Goal: Complete application form: Complete application form

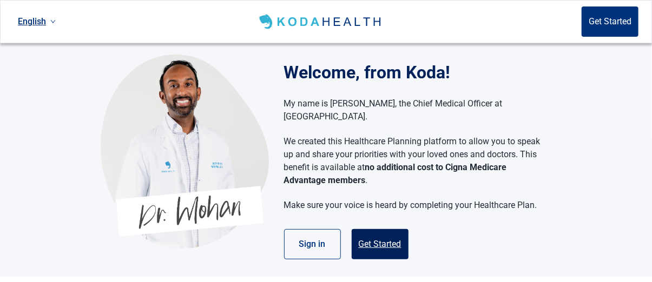
click at [387, 229] on button "Get Started" at bounding box center [380, 244] width 57 height 30
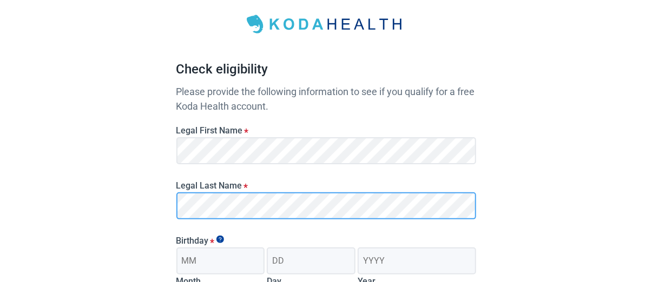
scroll to position [108, 0]
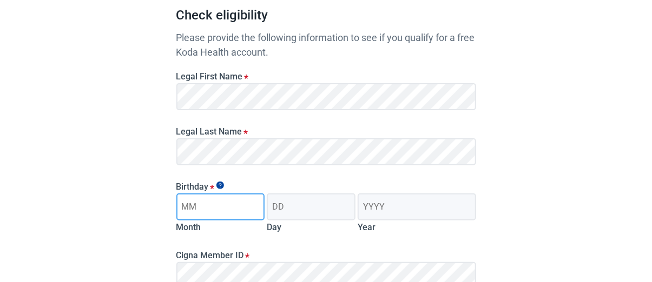
click at [201, 207] on input "Month" at bounding box center [220, 207] width 89 height 27
type input "10"
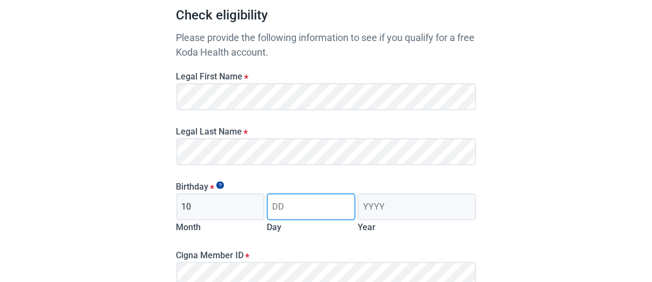
click at [276, 204] on input "Day" at bounding box center [311, 207] width 89 height 27
type input "24"
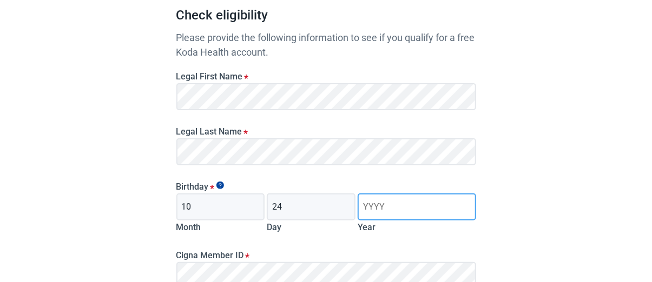
click at [366, 203] on input "Year" at bounding box center [417, 207] width 118 height 27
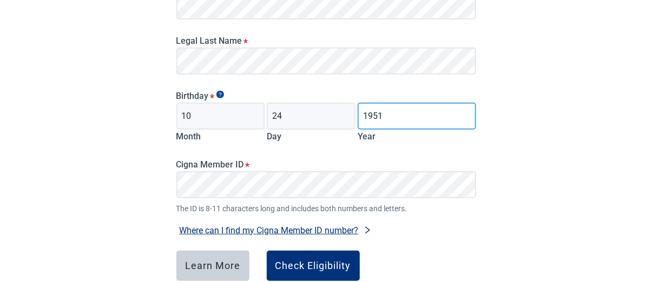
scroll to position [216, 0]
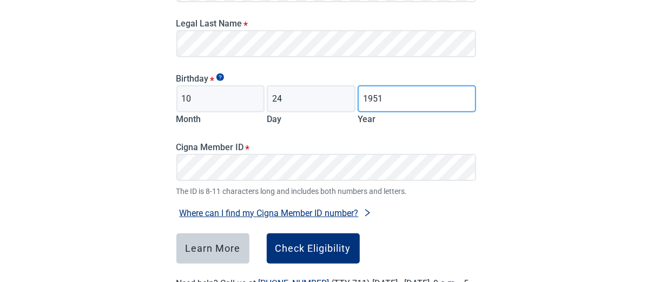
type input "1951"
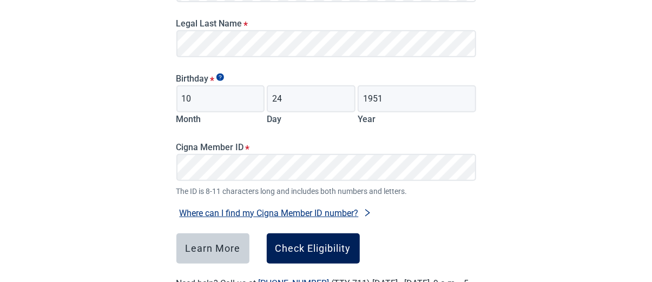
click at [302, 244] on div "Check Eligibility" at bounding box center [313, 248] width 76 height 11
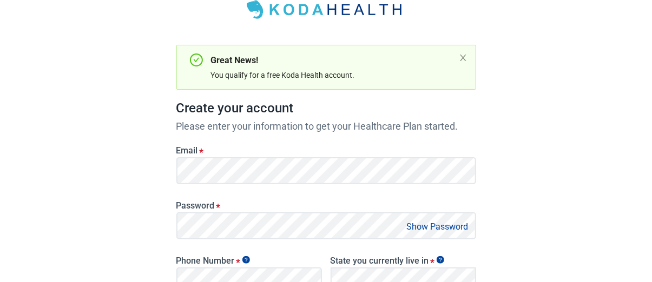
scroll to position [54, 0]
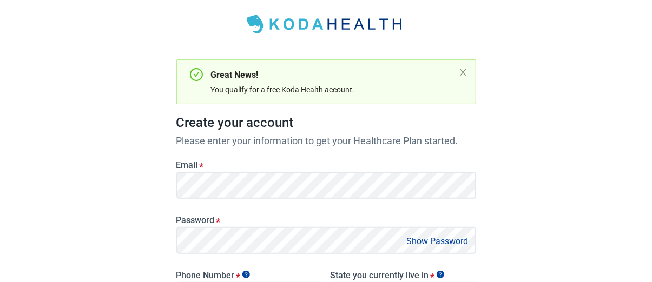
click at [434, 241] on button "Show Password" at bounding box center [438, 241] width 68 height 15
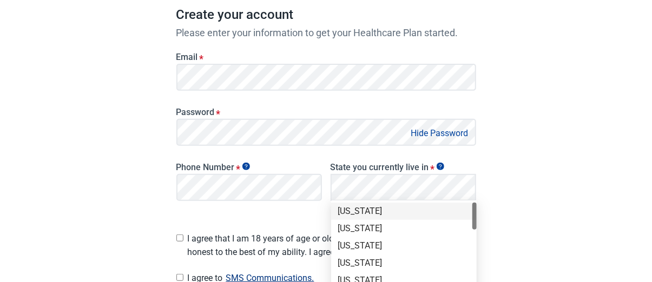
scroll to position [108, 0]
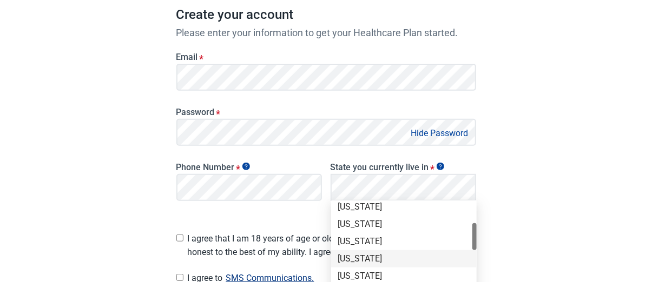
click at [352, 253] on div "[US_STATE]" at bounding box center [404, 259] width 133 height 12
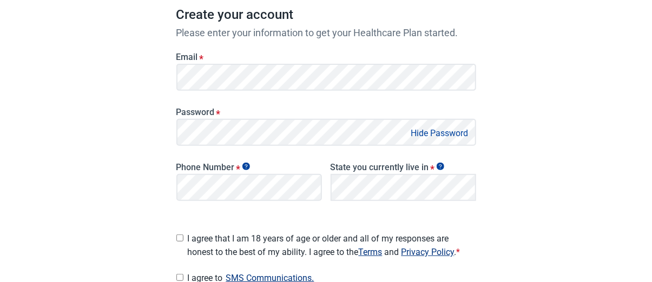
scroll to position [216, 0]
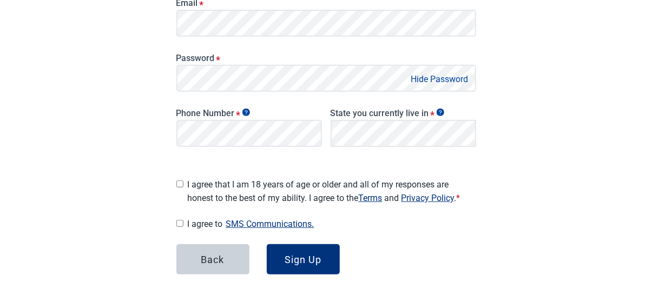
click at [176, 181] on input "I agree that I am 18 years of age or older and all of my responses are honest t…" at bounding box center [179, 184] width 7 height 7
checkbox input "true"
click at [180, 220] on input "I agree to SMS Communications." at bounding box center [179, 223] width 7 height 7
click at [178, 220] on input "I agree to SMS Communications." at bounding box center [179, 223] width 7 height 7
checkbox input "false"
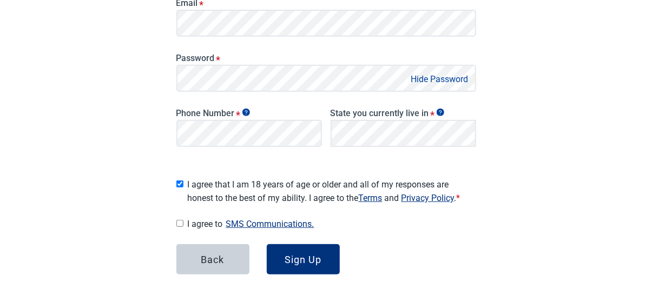
click at [263, 220] on button "SMS Communications." at bounding box center [270, 224] width 95 height 15
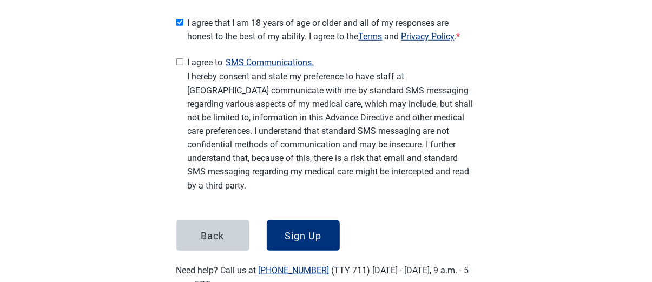
scroll to position [379, 0]
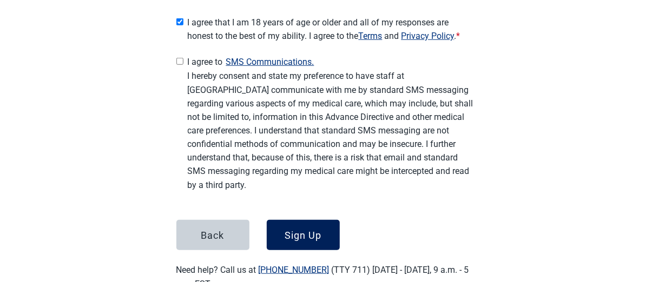
click at [293, 230] on div "Sign Up" at bounding box center [303, 235] width 37 height 11
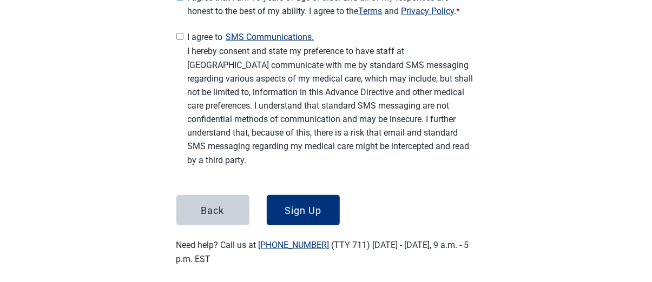
scroll to position [408, 0]
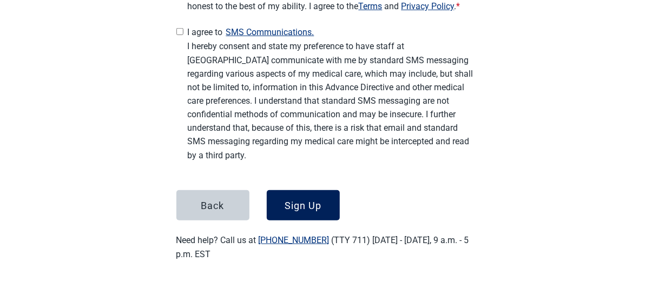
click at [302, 200] on div "Sign Up" at bounding box center [303, 205] width 37 height 11
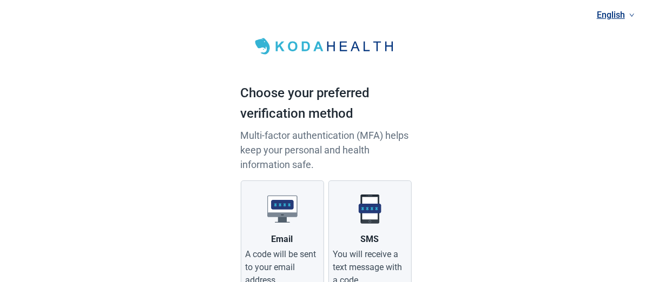
scroll to position [54, 0]
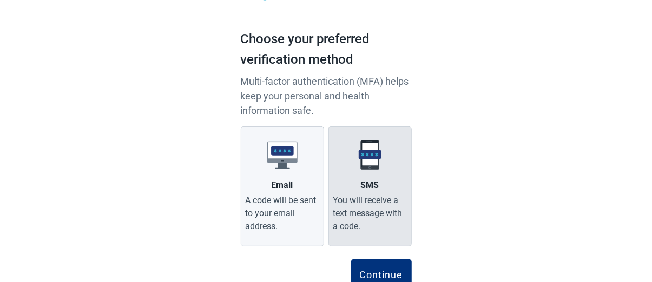
click at [365, 153] on img at bounding box center [370, 155] width 30 height 30
click at [0, 0] on input "SMS You will receive a text message with a code." at bounding box center [0, 0] width 0 height 0
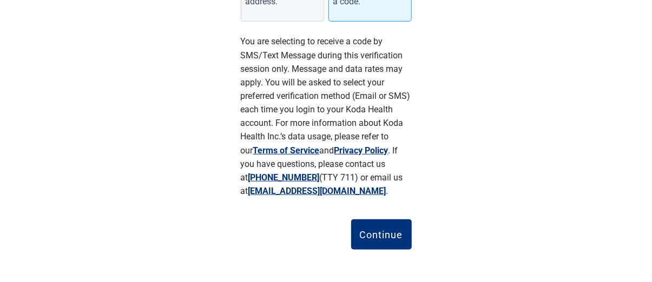
scroll to position [281, 0]
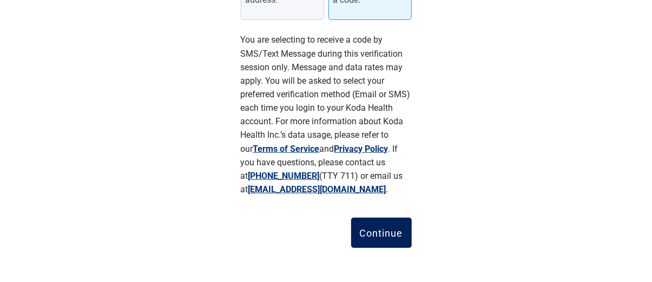
click at [373, 230] on div "Continue" at bounding box center [381, 233] width 43 height 11
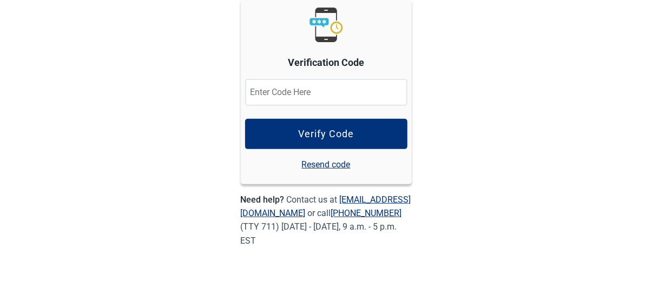
scroll to position [147, 0]
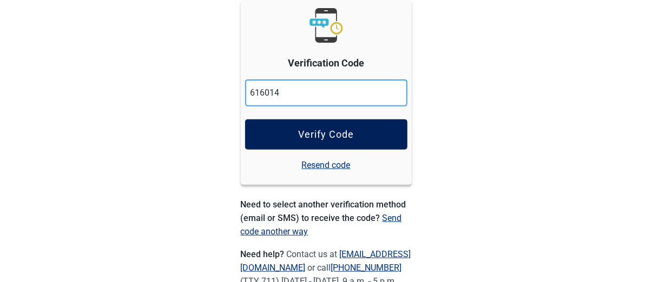
type input "616014"
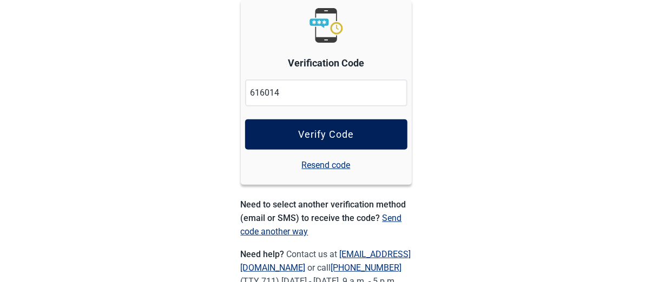
click at [355, 134] on button "Verify Code" at bounding box center [326, 135] width 162 height 30
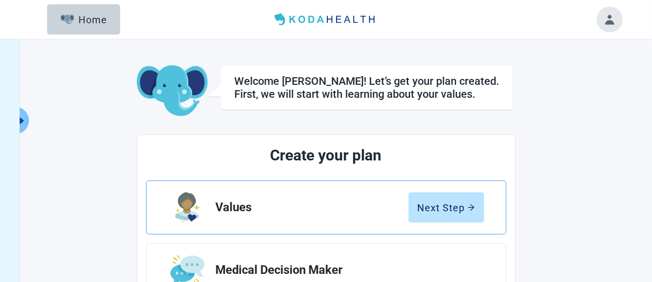
click at [234, 201] on h2 "Values" at bounding box center [312, 207] width 193 height 13
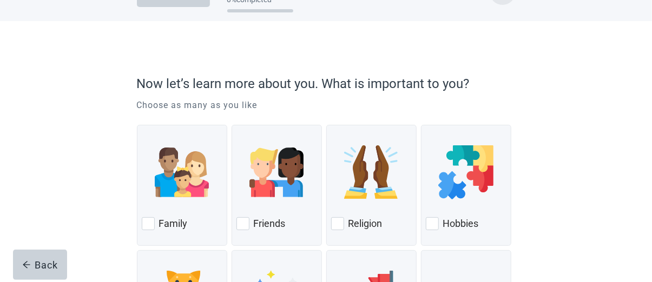
scroll to position [54, 0]
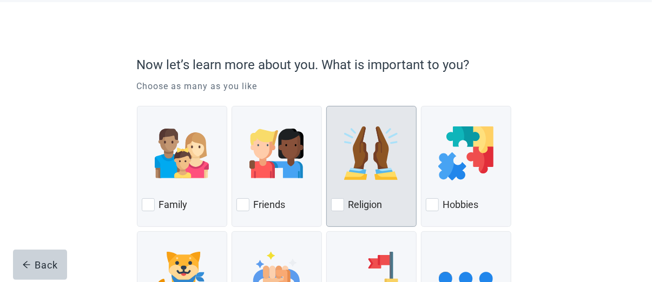
click at [338, 205] on div at bounding box center [337, 205] width 13 height 13
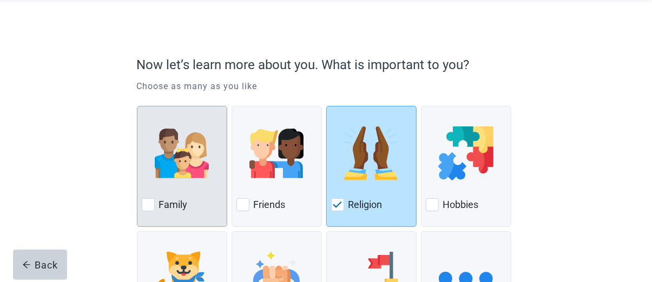
click at [149, 203] on div at bounding box center [148, 205] width 13 height 13
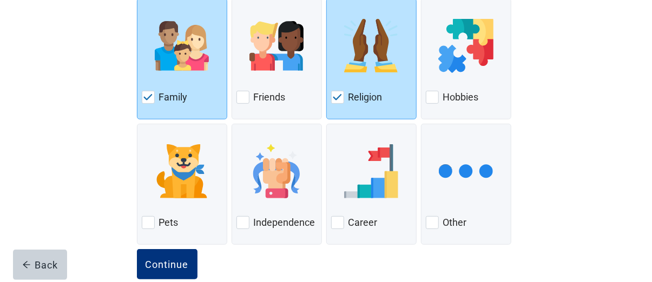
scroll to position [162, 0]
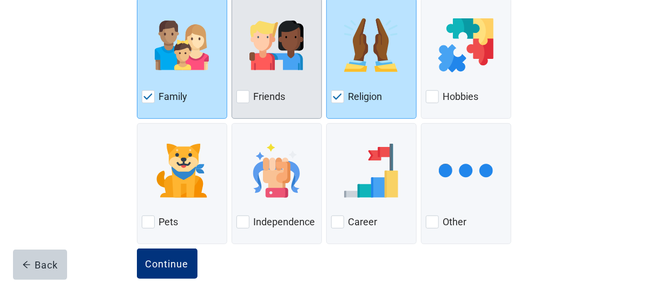
click at [245, 100] on div at bounding box center [242, 96] width 13 height 13
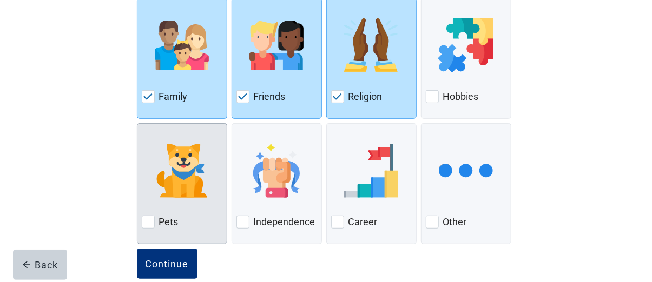
click at [151, 219] on div at bounding box center [148, 222] width 13 height 13
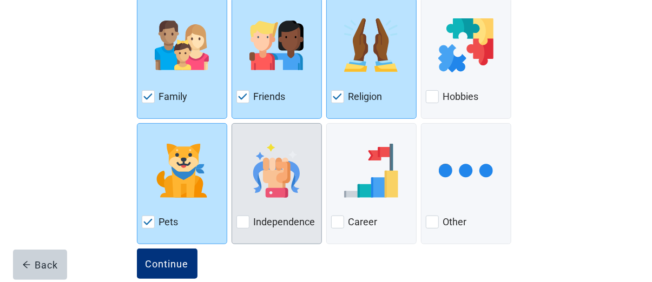
click at [243, 220] on div at bounding box center [242, 222] width 13 height 13
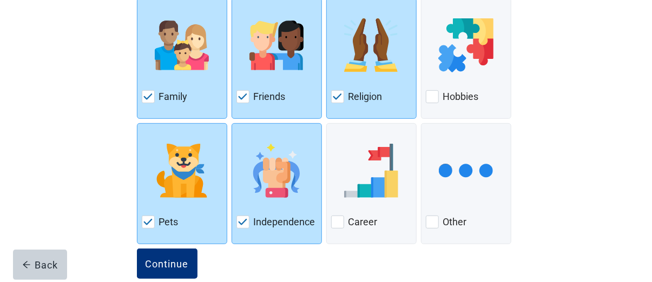
scroll to position [182, 0]
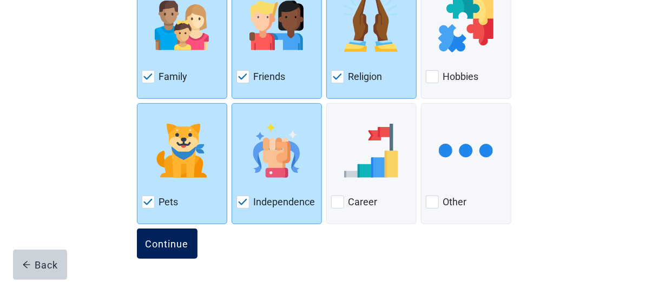
click at [168, 239] on div "Continue" at bounding box center [167, 244] width 43 height 11
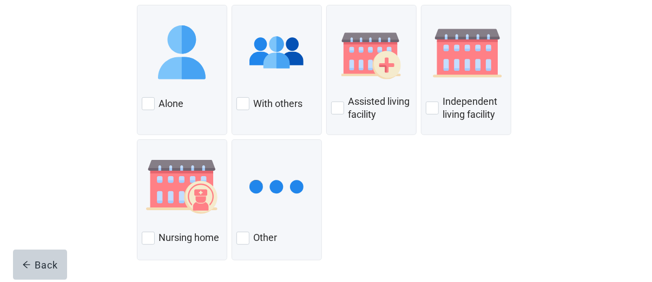
scroll to position [162, 0]
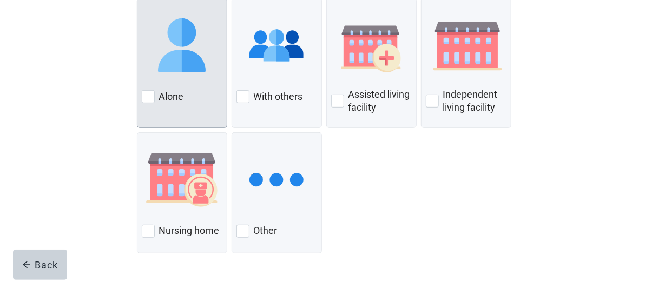
click at [150, 96] on div at bounding box center [148, 96] width 13 height 13
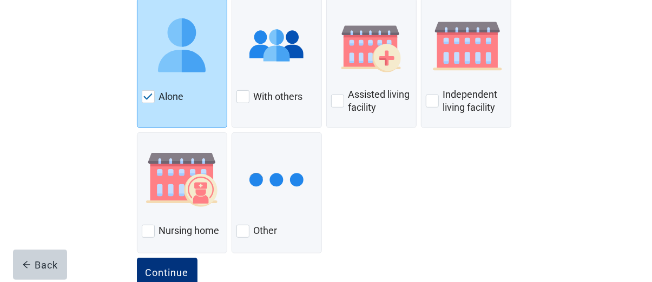
scroll to position [191, 0]
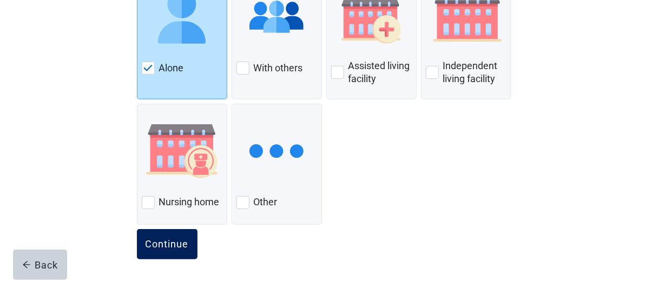
click at [167, 242] on div "Continue" at bounding box center [167, 244] width 43 height 11
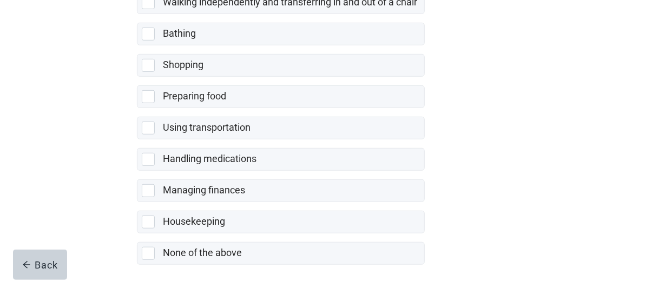
scroll to position [314, 0]
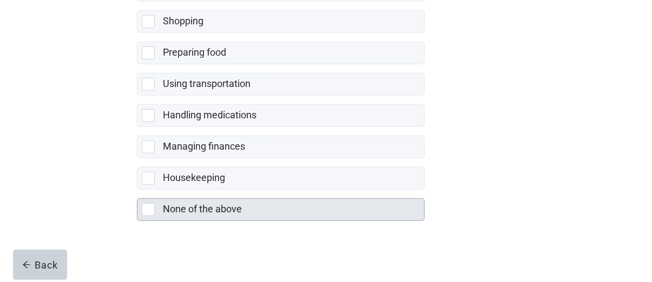
click at [150, 214] on div at bounding box center [148, 209] width 13 height 13
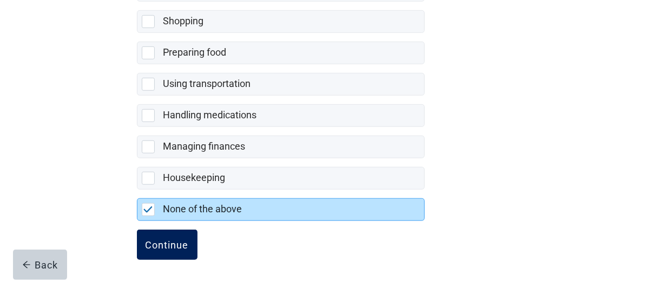
click at [159, 242] on div "Continue" at bounding box center [167, 245] width 43 height 11
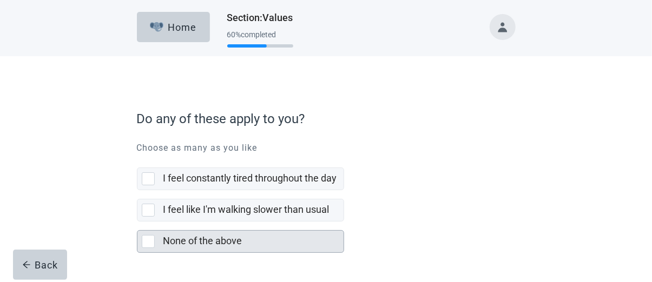
click at [147, 241] on div at bounding box center [148, 241] width 13 height 13
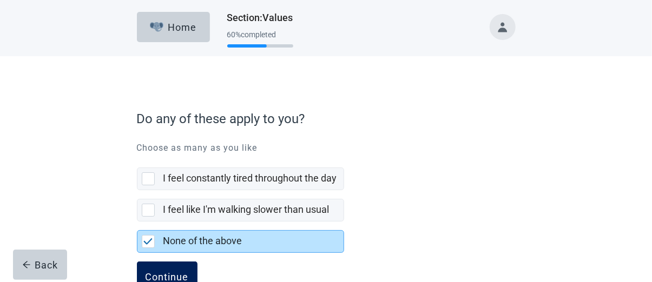
click at [158, 272] on div "Continue" at bounding box center [167, 277] width 43 height 11
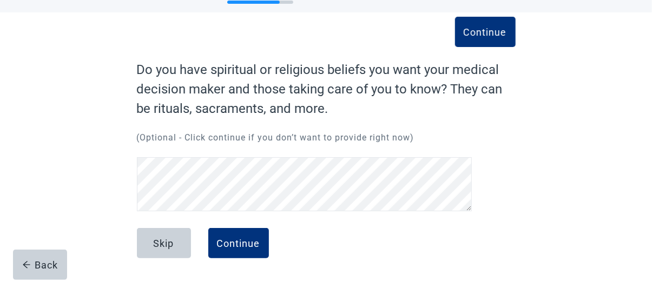
scroll to position [44, 0]
click at [237, 239] on div "Continue" at bounding box center [238, 243] width 43 height 11
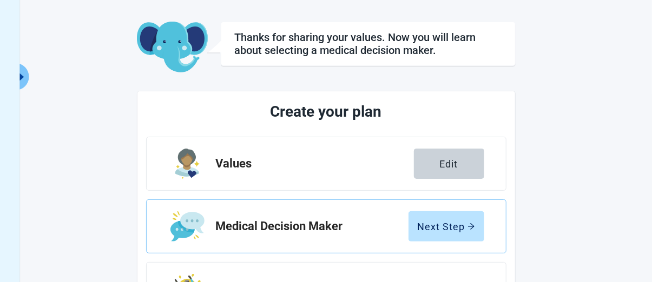
scroll to position [98, 0]
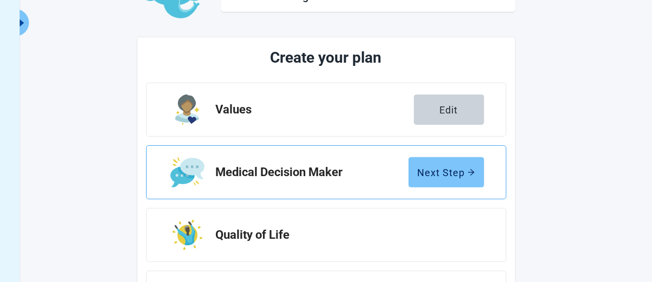
click at [428, 168] on div "Next Step" at bounding box center [446, 172] width 57 height 11
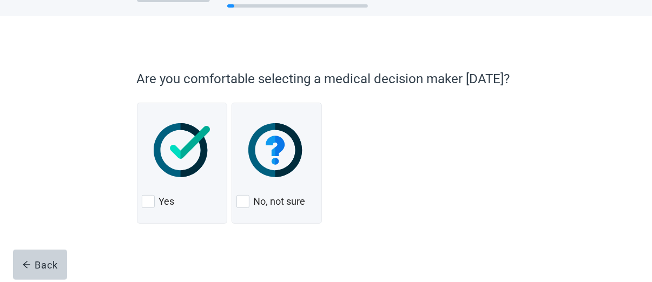
scroll to position [39, 0]
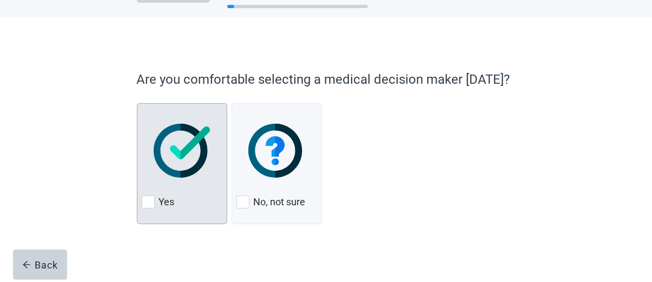
click at [148, 206] on div at bounding box center [148, 202] width 13 height 13
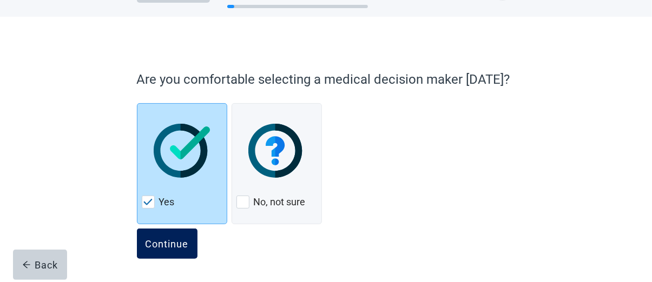
click at [166, 240] on div "Continue" at bounding box center [167, 244] width 43 height 11
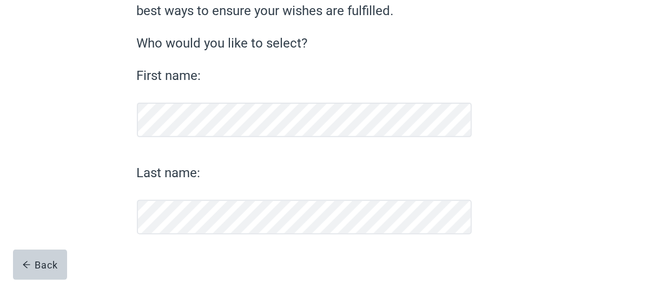
scroll to position [141, 0]
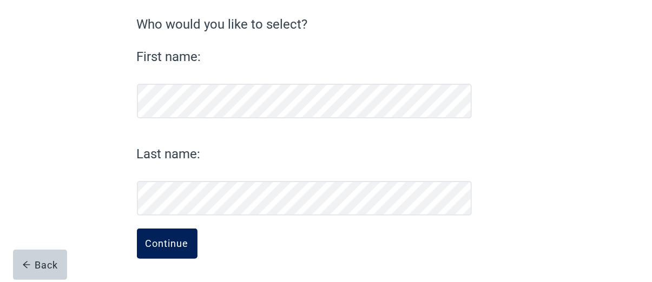
click at [157, 239] on div "Continue" at bounding box center [167, 244] width 43 height 11
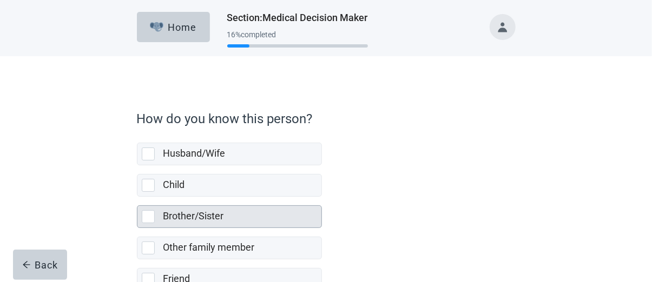
click at [148, 215] on div at bounding box center [148, 216] width 13 height 13
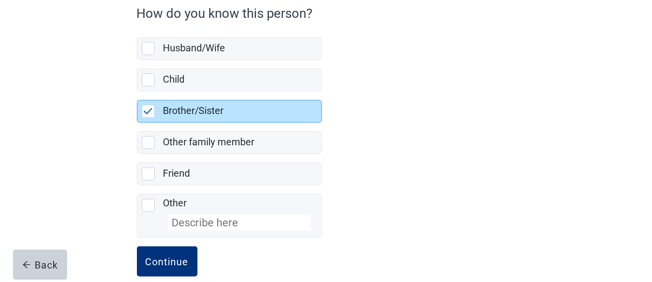
scroll to position [123, 0]
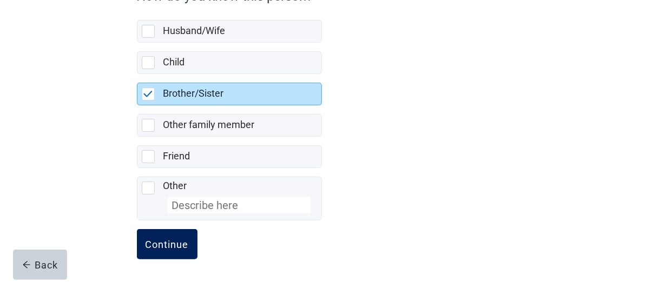
click at [163, 241] on div "Continue" at bounding box center [167, 244] width 43 height 11
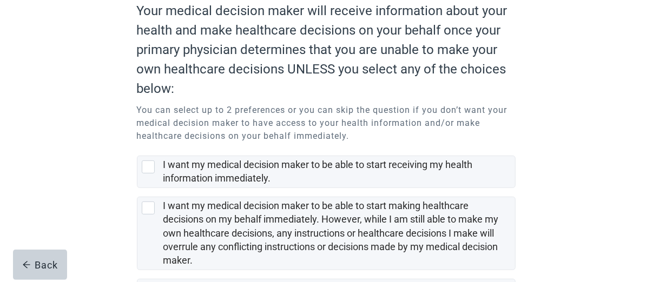
scroll to position [162, 0]
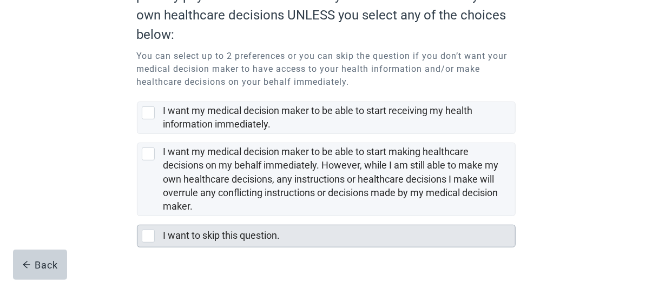
click at [150, 237] on div at bounding box center [148, 236] width 13 height 13
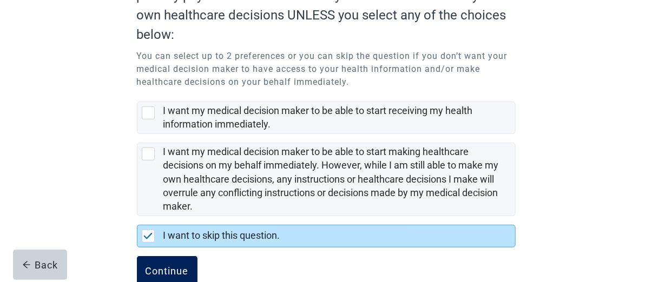
click at [159, 266] on div "Continue" at bounding box center [167, 271] width 43 height 11
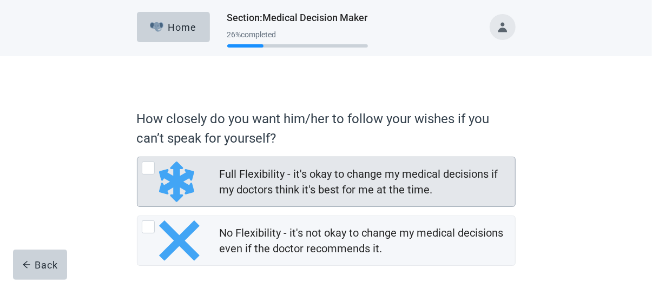
click at [150, 168] on div at bounding box center [148, 168] width 13 height 13
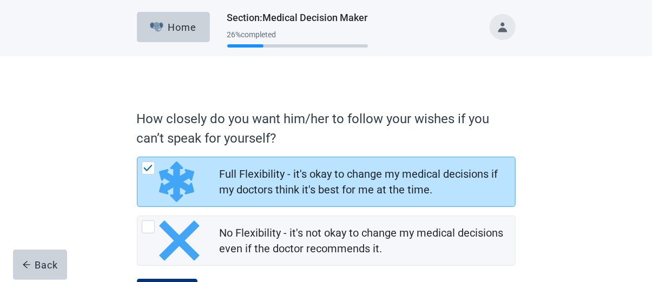
scroll to position [50, 0]
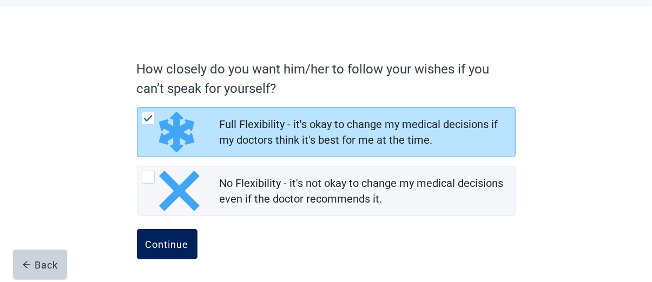
click at [162, 243] on div "Continue" at bounding box center [167, 244] width 43 height 11
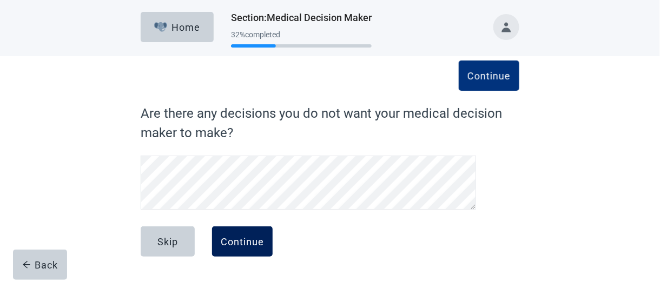
click at [243, 235] on button "Continue" at bounding box center [242, 242] width 61 height 30
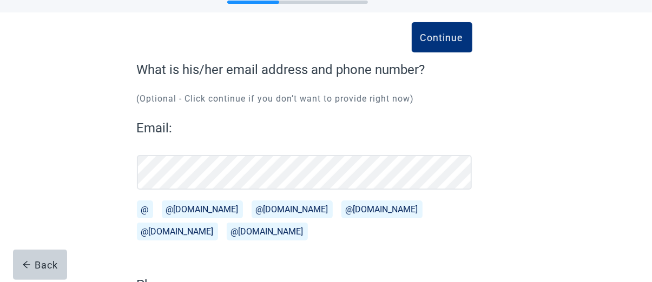
scroll to position [13, 0]
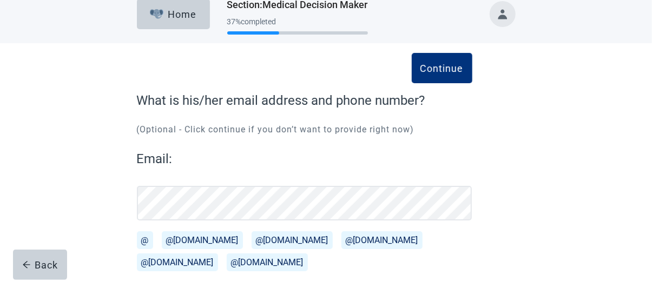
click at [204, 243] on button "@[DOMAIN_NAME]" at bounding box center [202, 241] width 81 height 18
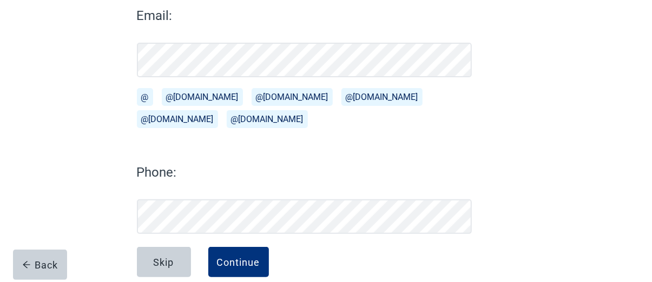
scroll to position [175, 0]
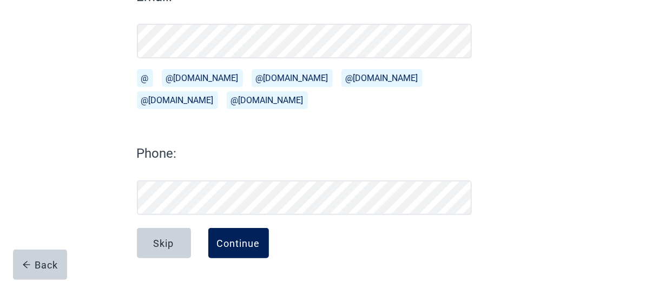
click at [236, 236] on button "Continue" at bounding box center [238, 243] width 61 height 30
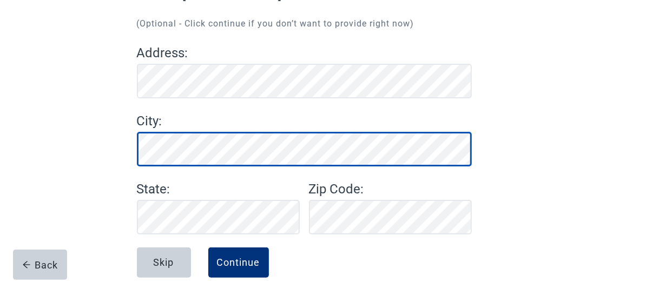
scroll to position [138, 0]
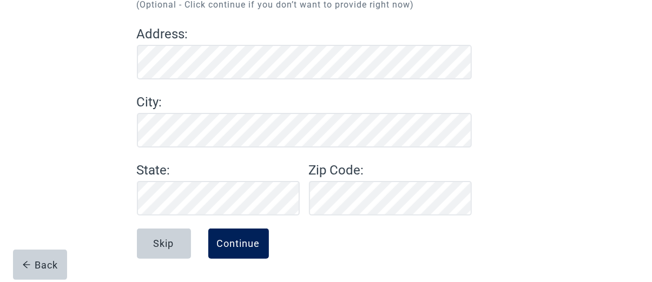
click at [237, 240] on div "Continue" at bounding box center [238, 244] width 43 height 11
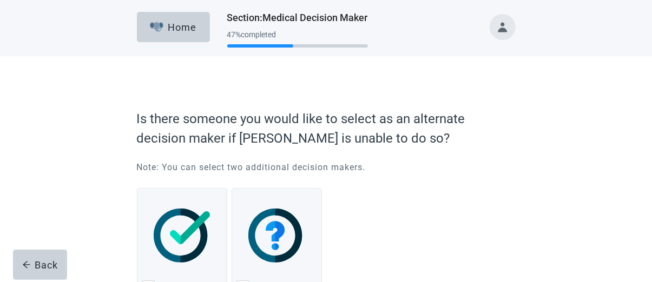
scroll to position [54, 0]
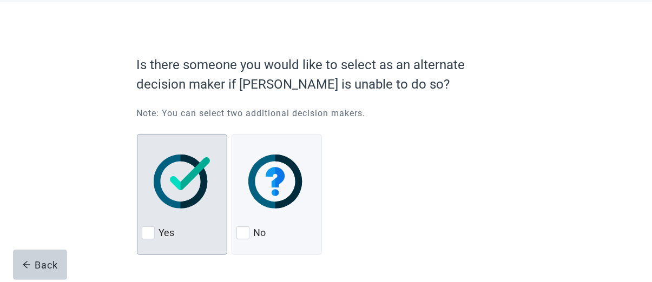
click at [148, 231] on div at bounding box center [148, 233] width 13 height 13
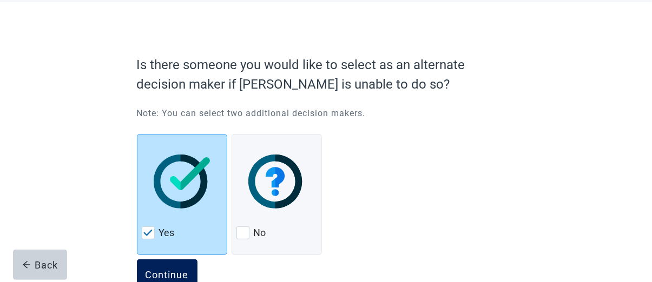
click at [165, 272] on div "Continue" at bounding box center [167, 274] width 43 height 11
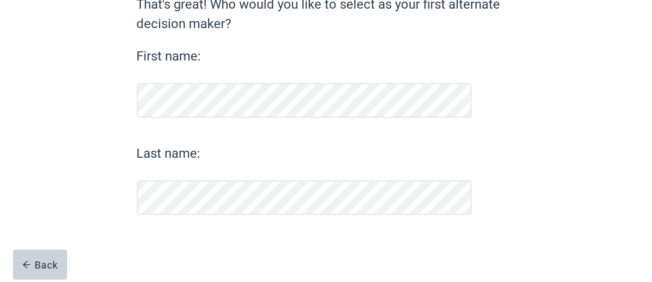
click at [169, 241] on div "That's great! Who would you like to select as your first alternate decision mak…" at bounding box center [326, 139] width 379 height 288
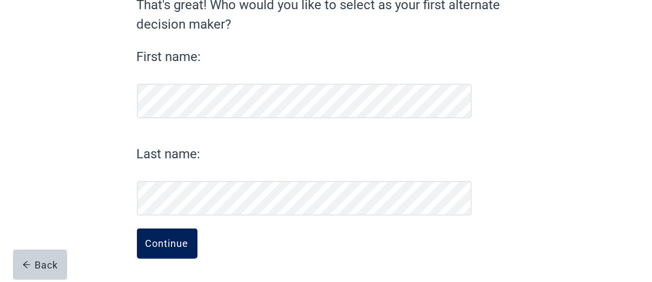
click at [154, 239] on div "Continue" at bounding box center [167, 244] width 43 height 11
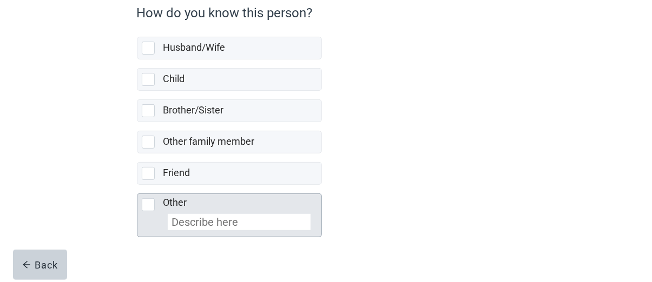
scroll to position [108, 0]
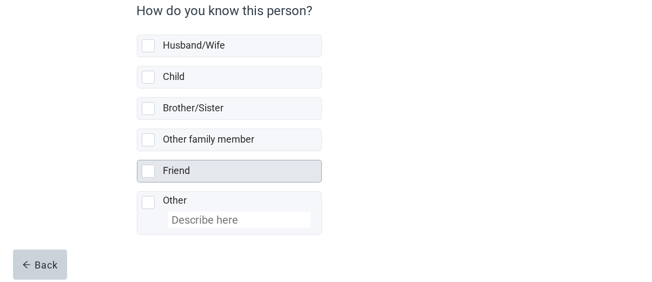
click at [153, 170] on div at bounding box center [148, 171] width 13 height 13
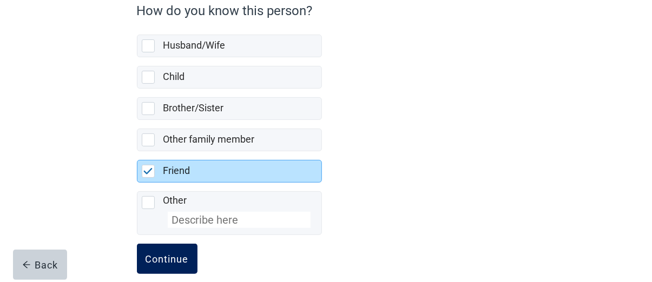
click at [166, 259] on div "Continue" at bounding box center [167, 259] width 43 height 11
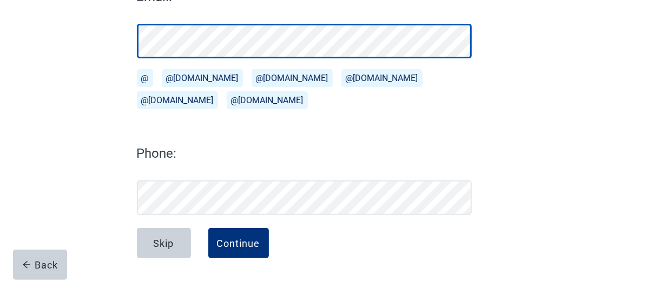
scroll to position [175, 0]
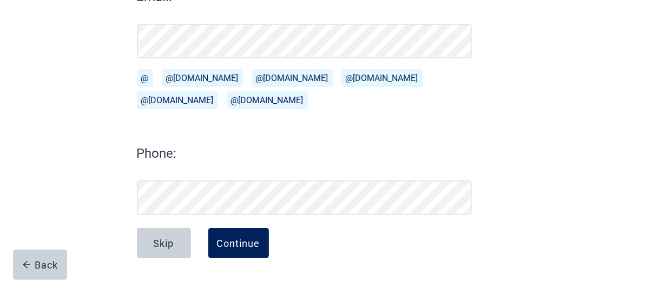
click at [235, 246] on div "Continue" at bounding box center [238, 243] width 43 height 11
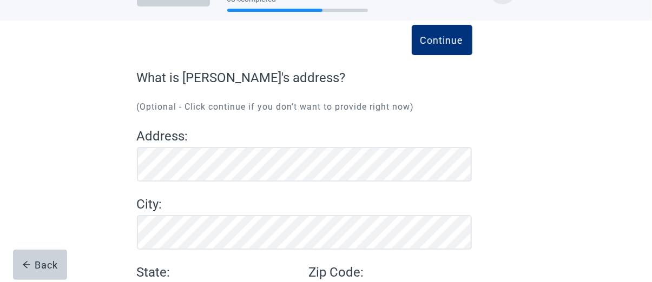
scroll to position [108, 0]
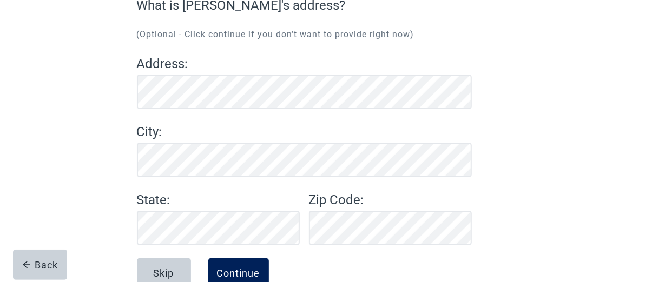
click at [258, 269] on div "Continue" at bounding box center [238, 273] width 43 height 11
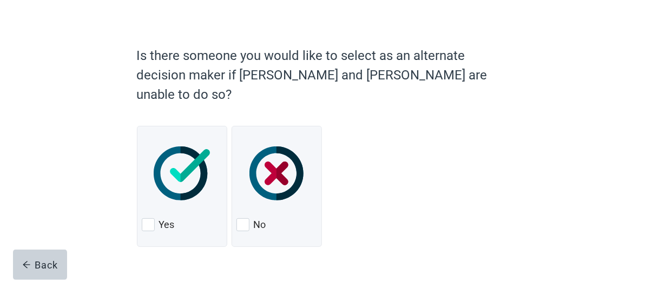
scroll to position [67, 0]
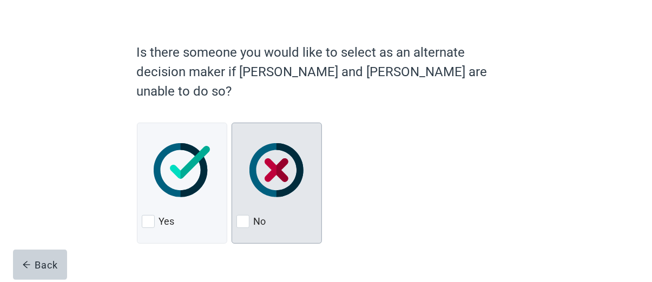
click at [242, 215] on div at bounding box center [242, 221] width 13 height 13
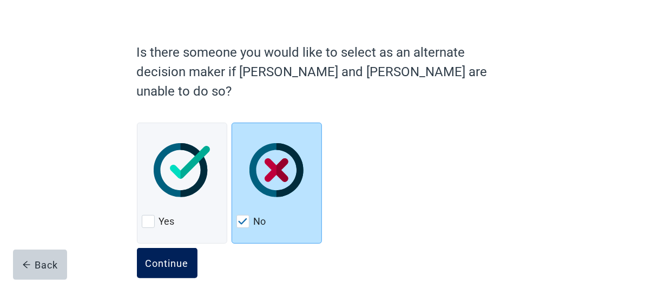
click at [179, 258] on div "Continue" at bounding box center [167, 263] width 43 height 11
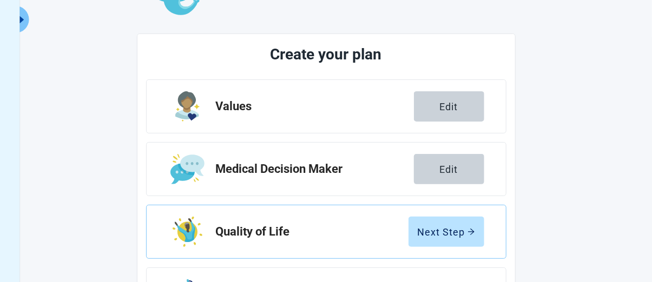
scroll to position [121, 0]
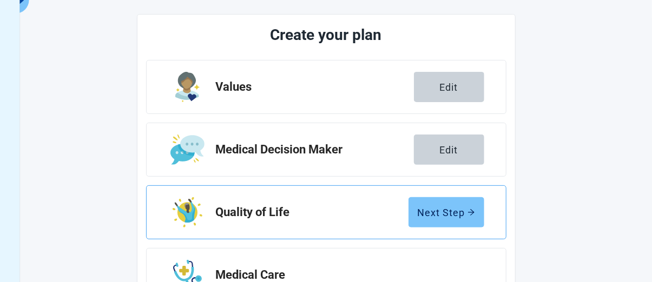
click at [437, 211] on div "Next Step" at bounding box center [446, 212] width 57 height 11
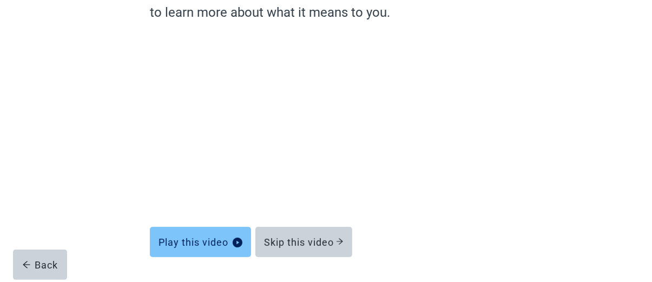
click at [189, 239] on div "Play this video" at bounding box center [200, 242] width 84 height 11
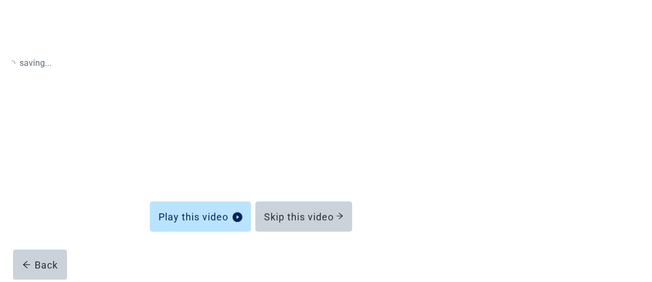
scroll to position [154, 0]
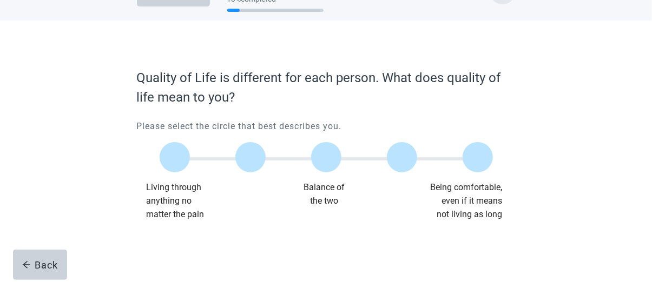
scroll to position [35, 0]
click at [169, 154] on div at bounding box center [175, 158] width 30 height 30
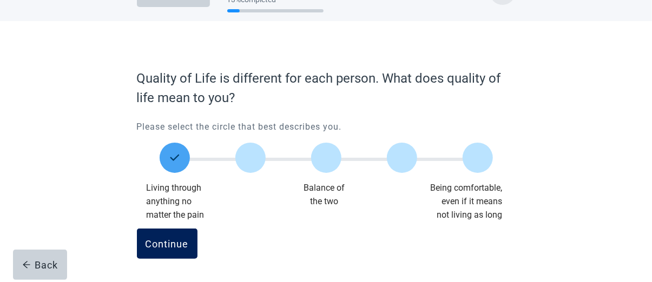
click at [158, 240] on div "Continue" at bounding box center [167, 244] width 43 height 11
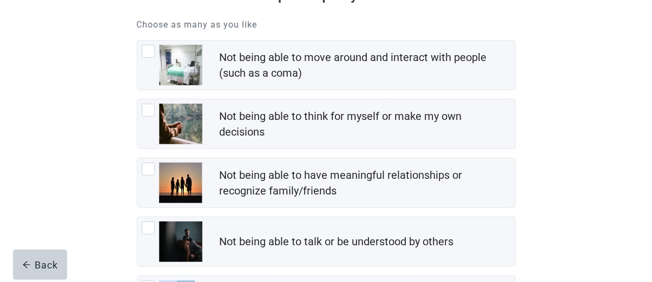
scroll to position [162, 0]
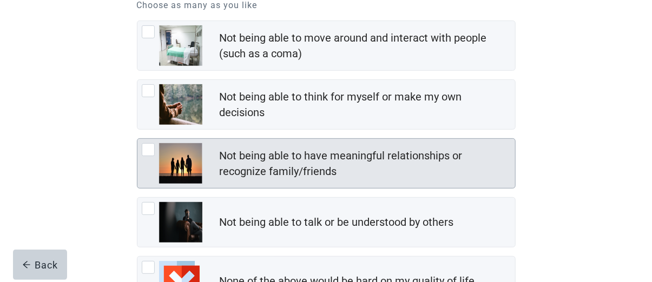
click at [150, 151] on div at bounding box center [148, 149] width 13 height 13
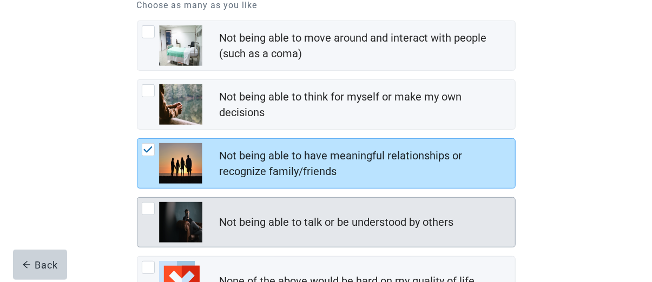
click at [149, 211] on div at bounding box center [148, 208] width 13 height 13
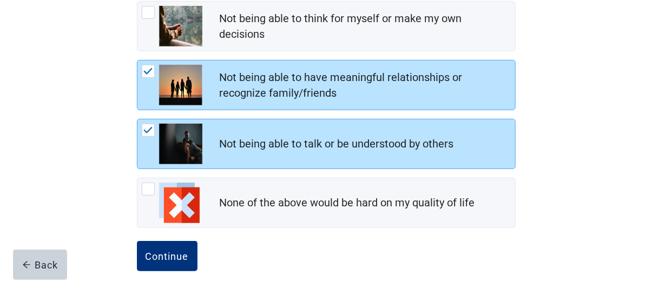
scroll to position [253, 0]
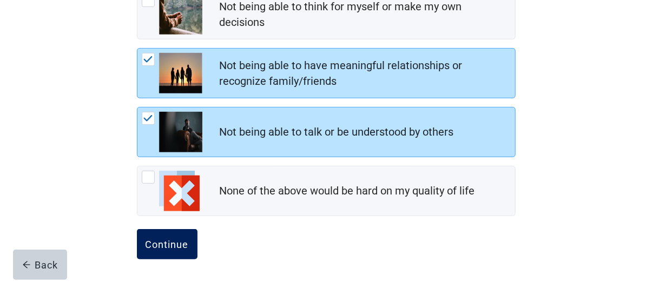
click at [167, 242] on div "Continue" at bounding box center [167, 244] width 43 height 11
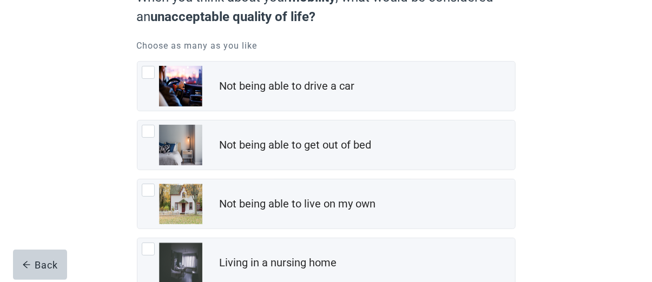
scroll to position [108, 0]
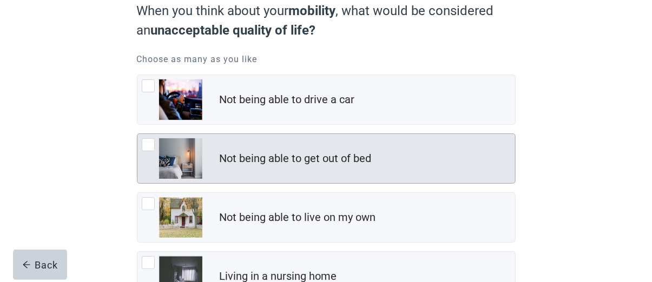
click at [152, 144] on div at bounding box center [148, 144] width 13 height 13
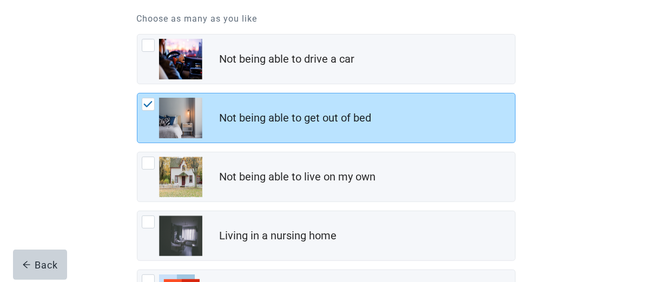
scroll to position [253, 0]
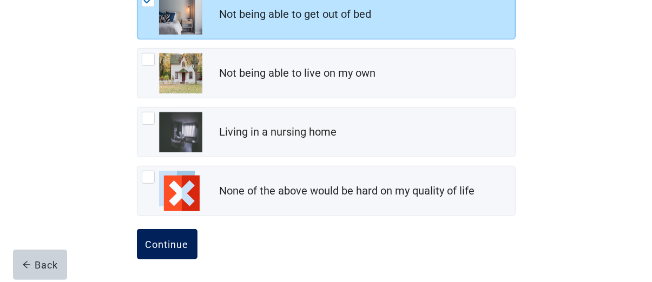
click at [164, 243] on div "Continue" at bounding box center [167, 244] width 43 height 11
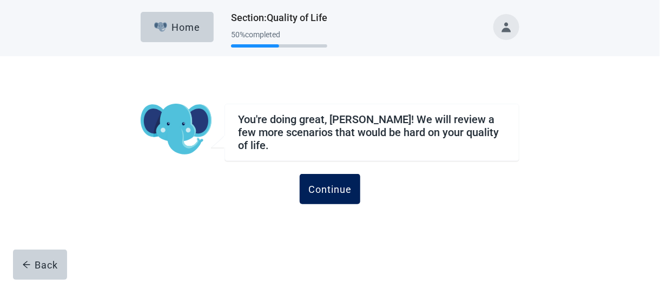
click at [329, 184] on div "Continue" at bounding box center [329, 189] width 43 height 11
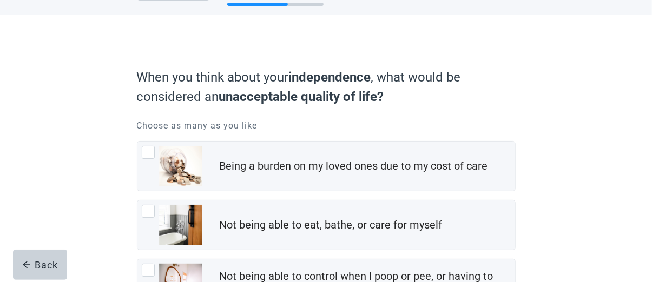
scroll to position [54, 0]
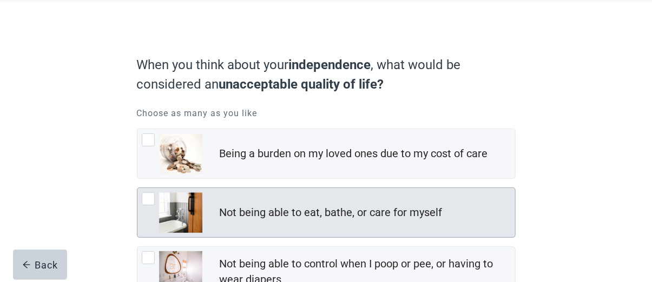
click at [144, 198] on div at bounding box center [148, 199] width 13 height 13
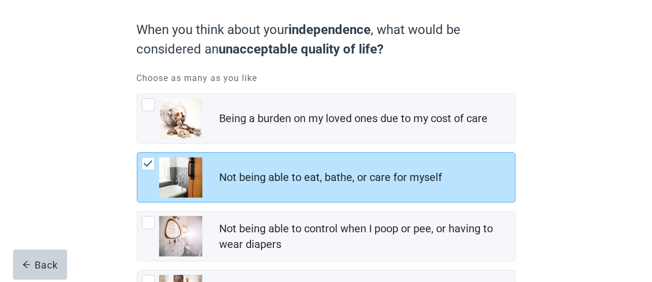
scroll to position [108, 0]
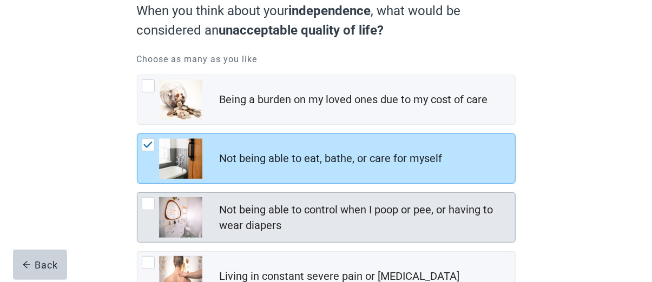
click at [148, 204] on div at bounding box center [148, 203] width 13 height 13
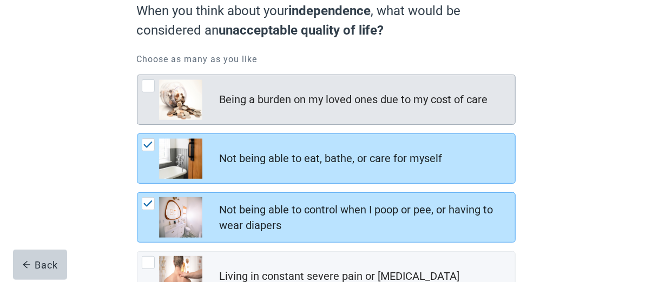
click at [149, 83] on div at bounding box center [148, 86] width 13 height 13
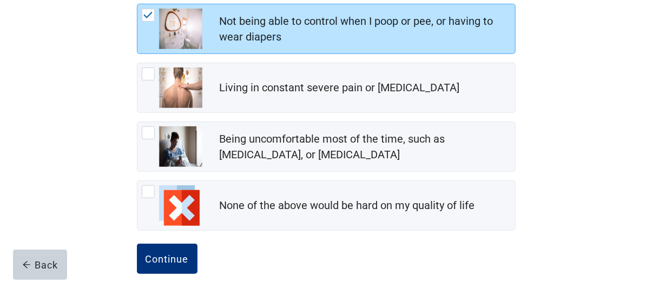
scroll to position [311, 0]
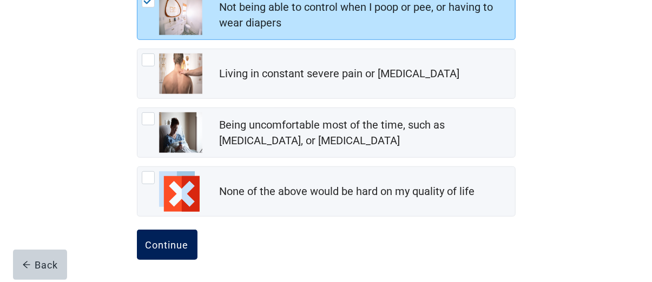
click at [170, 244] on div "Continue" at bounding box center [167, 245] width 43 height 11
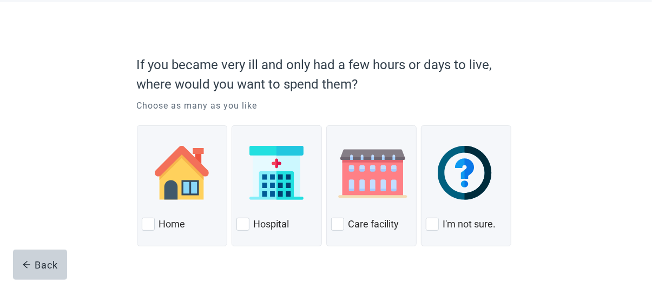
scroll to position [76, 0]
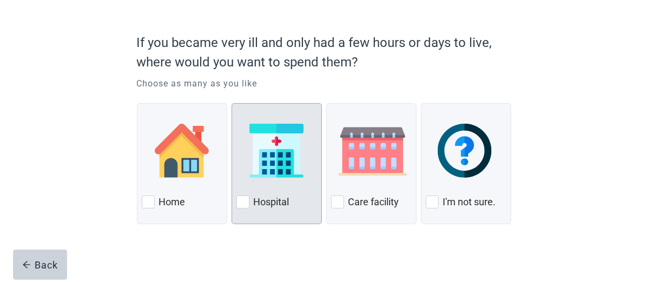
click at [243, 201] on div at bounding box center [242, 202] width 13 height 13
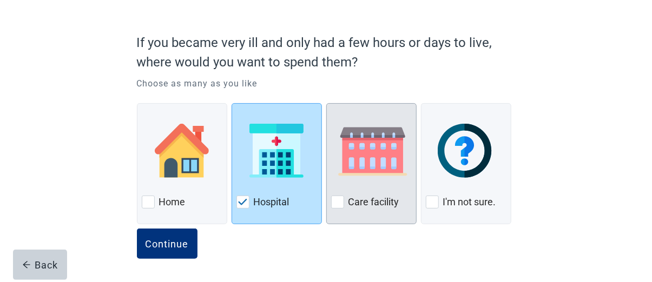
click at [334, 202] on div at bounding box center [337, 202] width 13 height 13
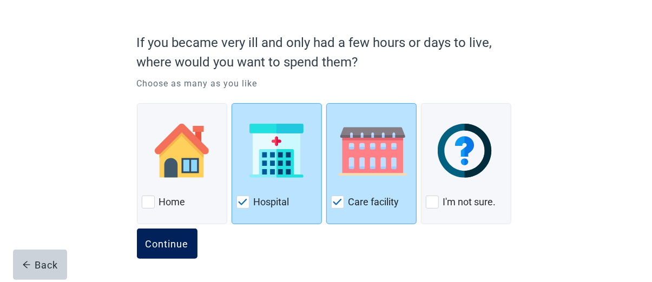
click at [171, 244] on div "Continue" at bounding box center [167, 244] width 43 height 11
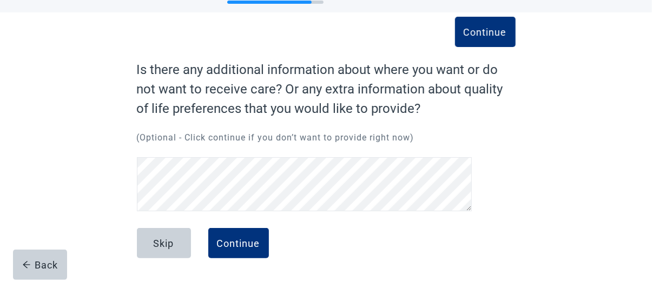
scroll to position [44, 0]
click at [241, 241] on div "Continue" at bounding box center [238, 243] width 43 height 11
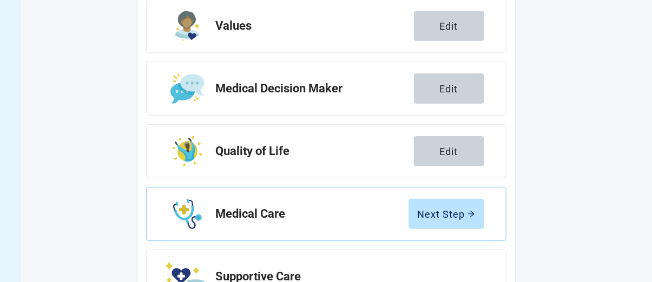
scroll to position [206, 0]
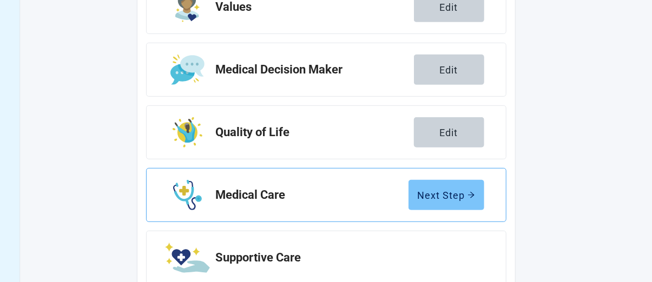
click at [429, 190] on div "Next Step" at bounding box center [446, 195] width 57 height 11
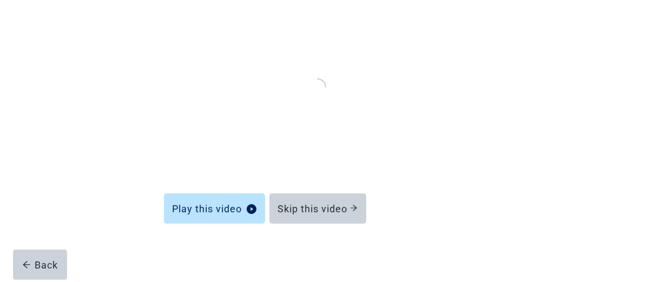
scroll to position [134, 0]
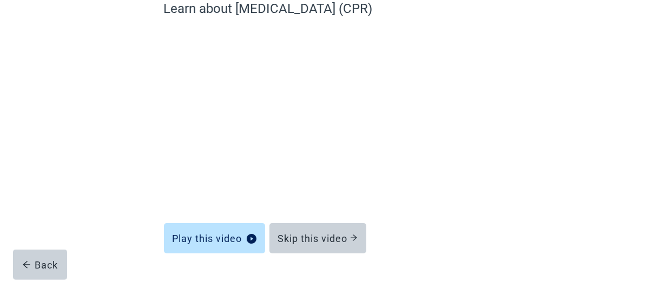
scroll to position [108, 0]
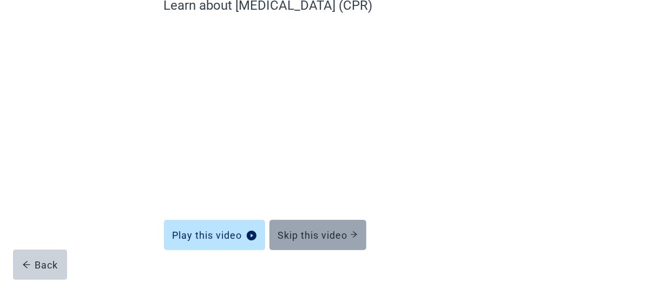
click at [324, 231] on div "Skip this video" at bounding box center [318, 235] width 80 height 11
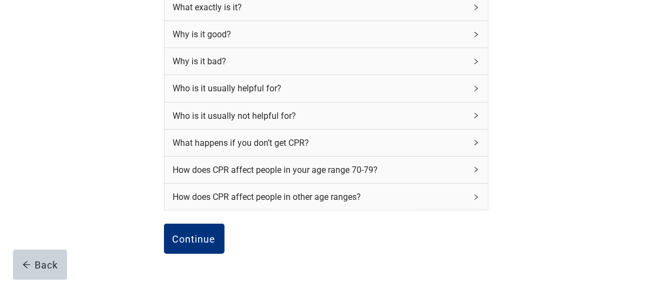
scroll to position [216, 0]
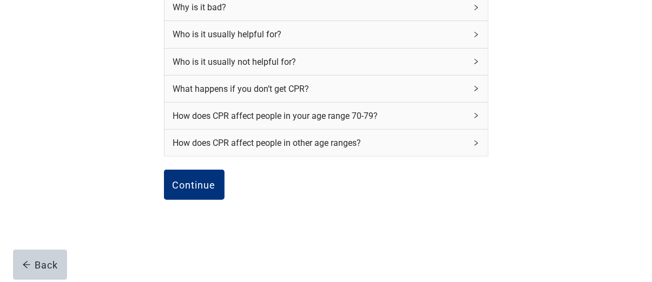
click at [473, 116] on div "How does CPR affect people in your age range 70-79?" at bounding box center [325, 116] width 323 height 27
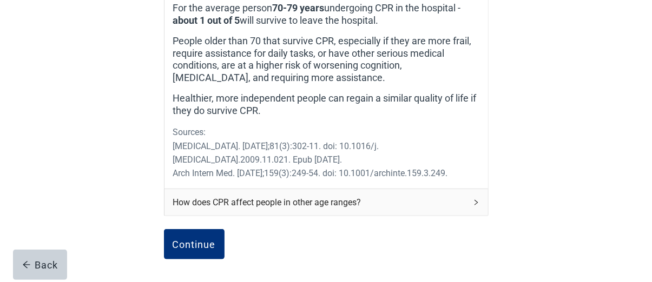
scroll to position [487, 0]
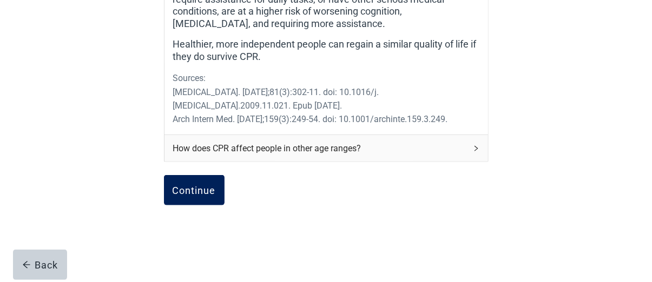
click at [193, 192] on div "Continue" at bounding box center [194, 190] width 43 height 11
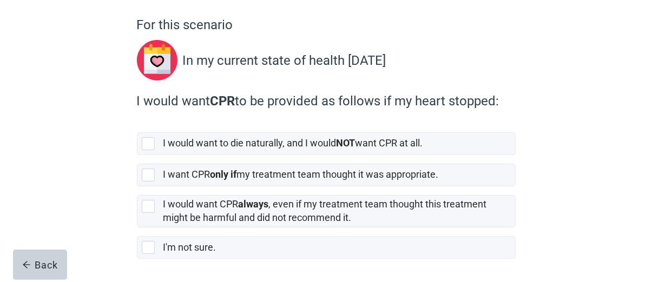
scroll to position [108, 0]
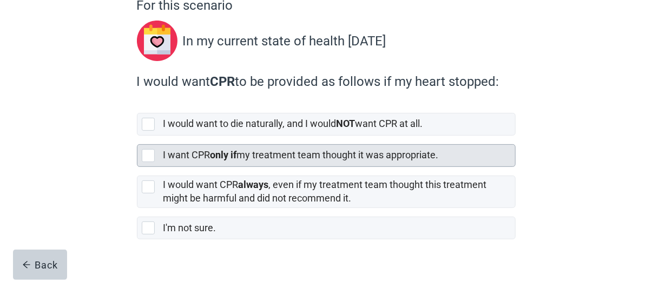
click at [147, 154] on div at bounding box center [148, 155] width 13 height 13
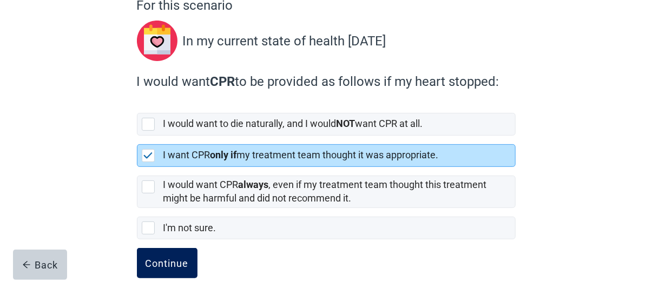
click at [169, 261] on div "Continue" at bounding box center [167, 263] width 43 height 11
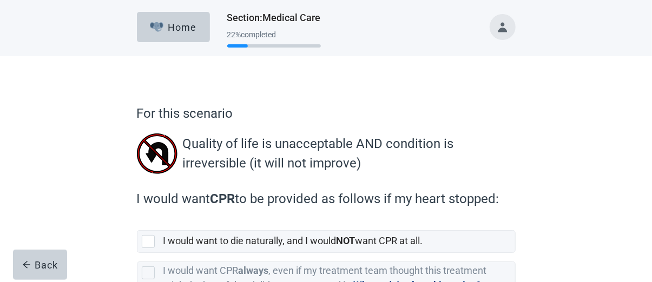
scroll to position [54, 0]
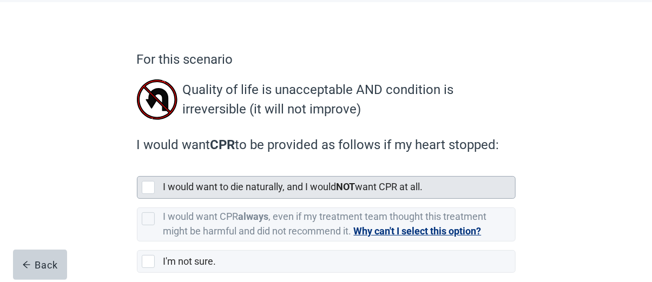
click at [148, 188] on div at bounding box center [148, 187] width 13 height 13
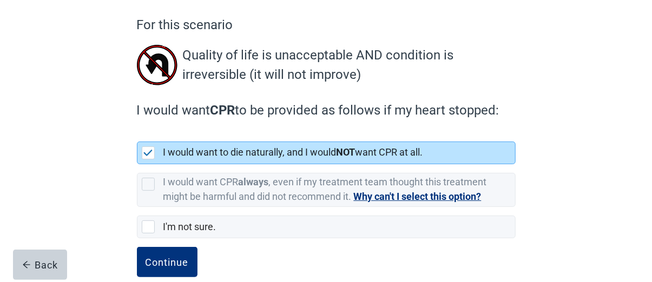
scroll to position [107, 0]
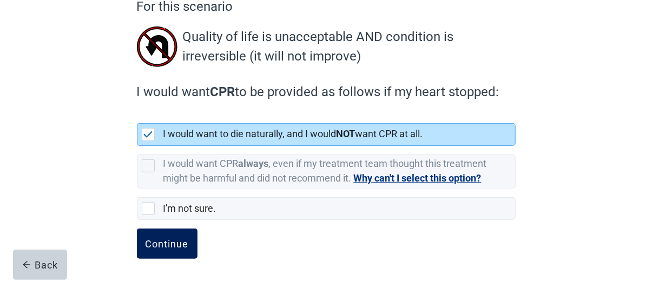
click at [179, 242] on div "Continue" at bounding box center [167, 244] width 43 height 11
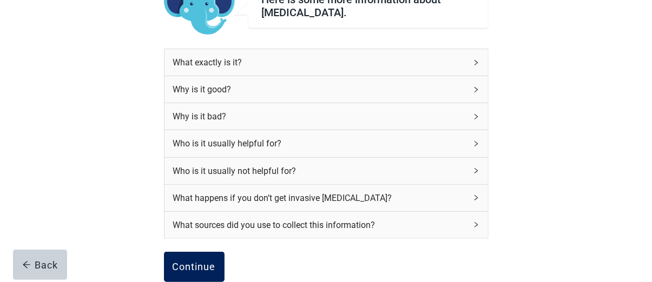
click at [193, 265] on div "Continue" at bounding box center [194, 267] width 43 height 11
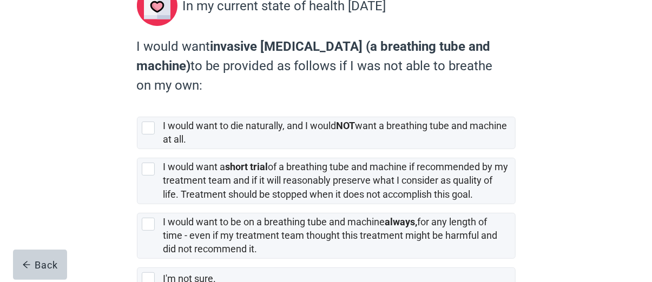
scroll to position [162, 0]
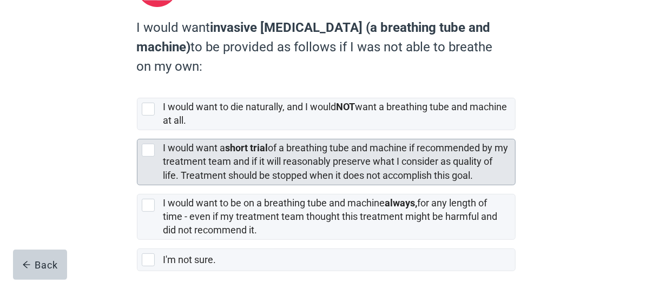
click at [148, 150] on div at bounding box center [148, 150] width 13 height 13
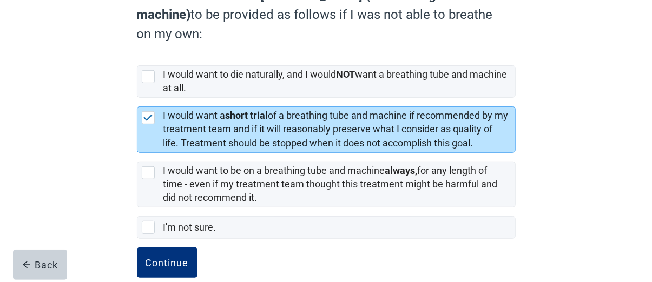
scroll to position [213, 0]
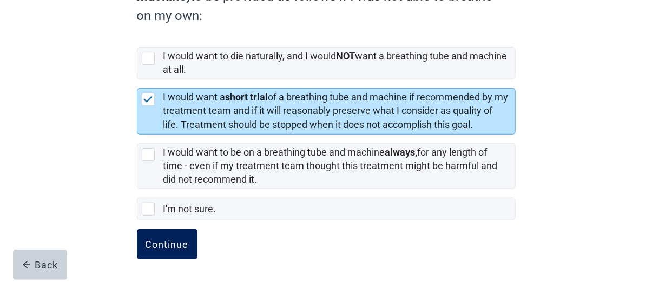
click at [167, 242] on div "Continue" at bounding box center [167, 244] width 43 height 11
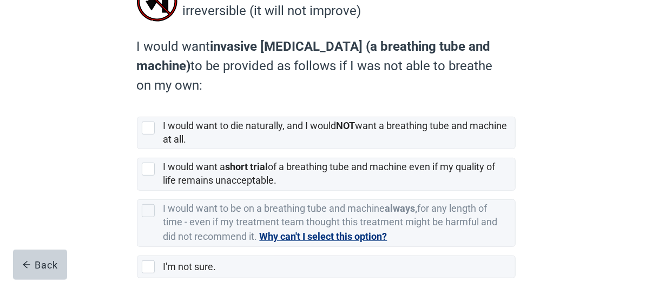
scroll to position [162, 0]
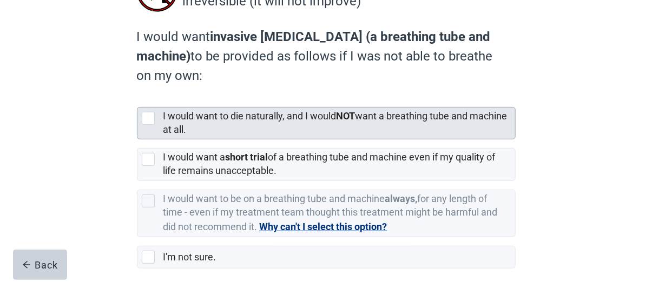
click at [148, 117] on div at bounding box center [148, 118] width 13 height 13
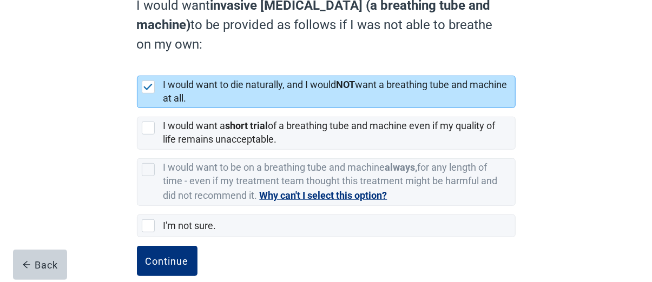
scroll to position [210, 0]
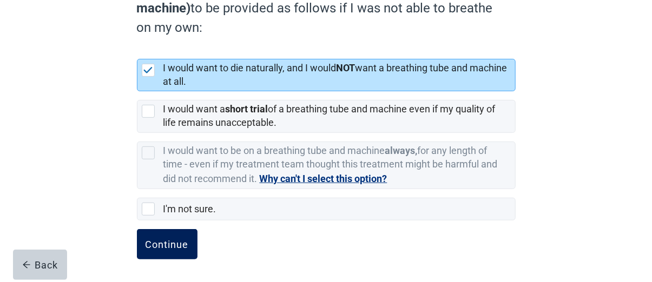
click at [172, 246] on div "Continue" at bounding box center [167, 244] width 43 height 11
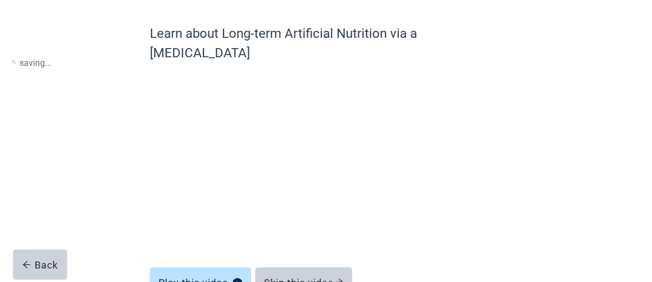
scroll to position [134, 0]
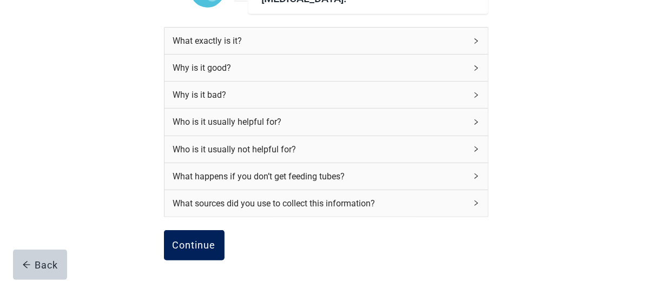
click at [186, 240] on div "Continue" at bounding box center [194, 245] width 43 height 11
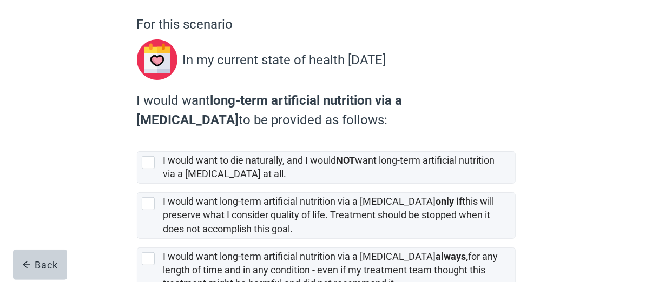
scroll to position [108, 0]
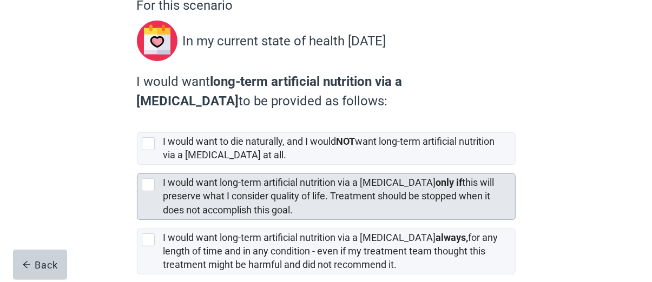
click at [150, 183] on div at bounding box center [148, 185] width 13 height 13
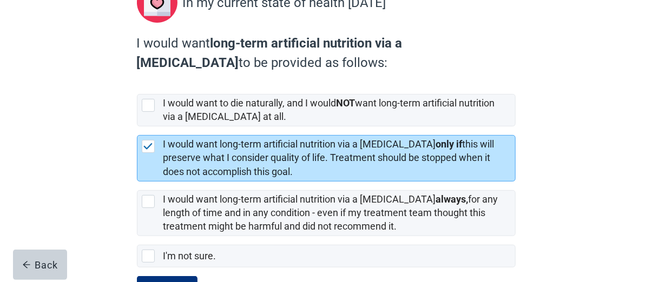
scroll to position [194, 0]
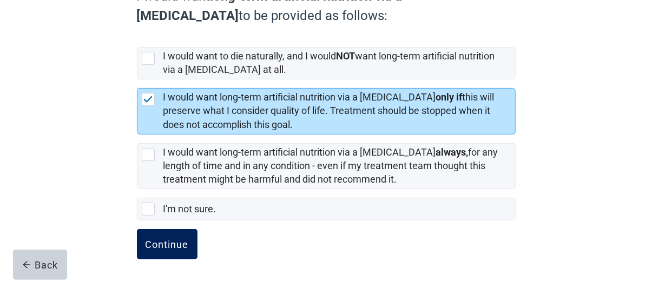
click at [157, 242] on div "Continue" at bounding box center [167, 244] width 43 height 11
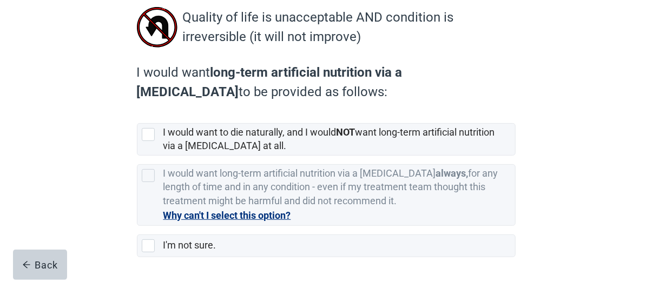
scroll to position [108, 0]
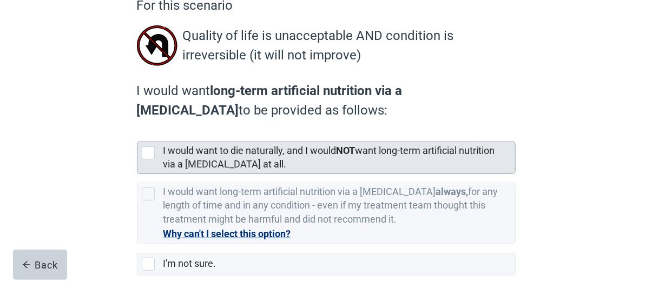
click at [149, 150] on div at bounding box center [148, 153] width 13 height 13
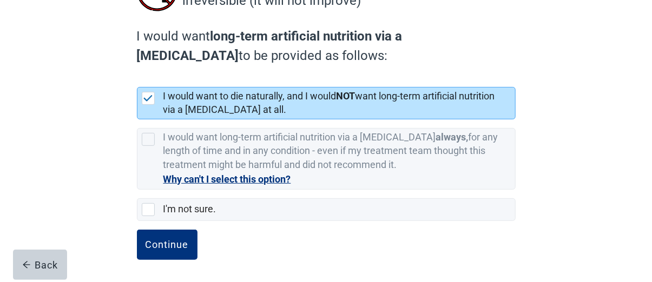
scroll to position [163, 0]
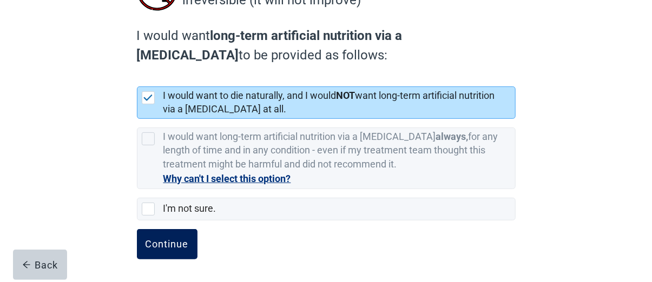
click at [162, 239] on div "Continue" at bounding box center [167, 244] width 43 height 11
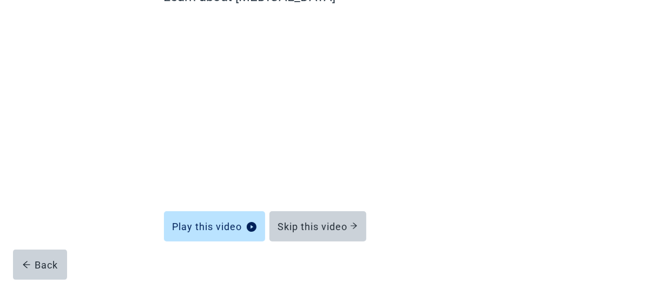
scroll to position [134, 0]
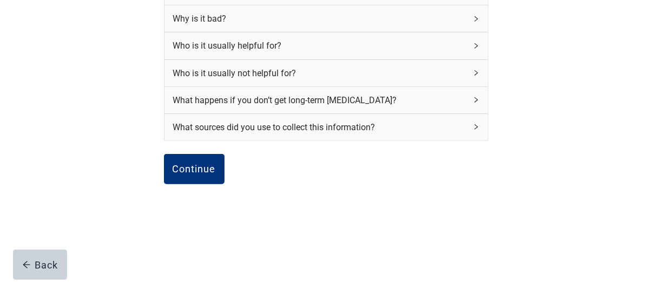
scroll to position [206, 0]
click at [198, 161] on button "Continue" at bounding box center [194, 169] width 61 height 30
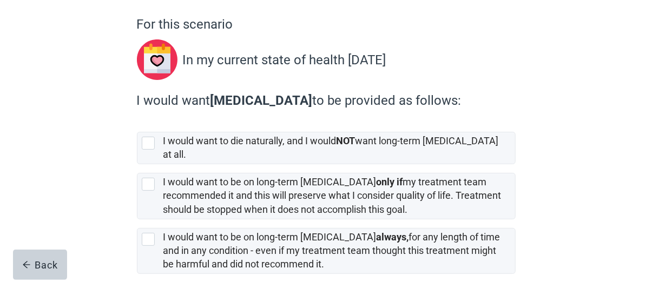
scroll to position [108, 0]
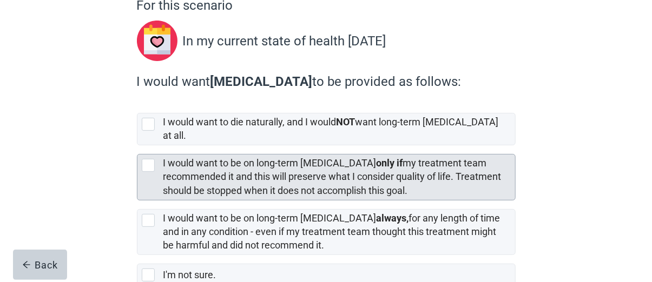
click at [149, 159] on div at bounding box center [148, 165] width 13 height 13
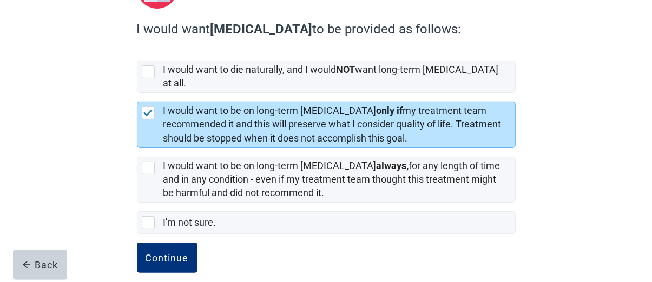
scroll to position [164, 0]
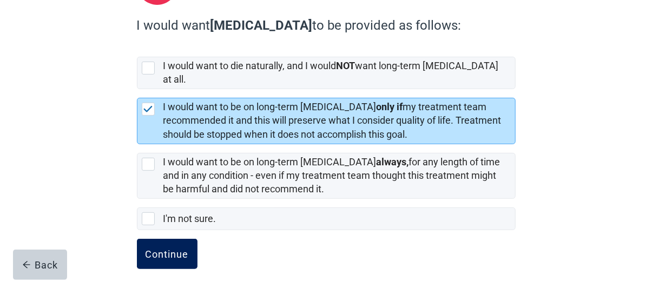
click at [153, 249] on div "Continue" at bounding box center [167, 254] width 43 height 11
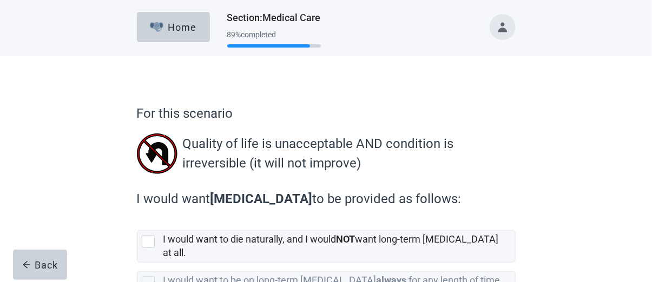
scroll to position [54, 0]
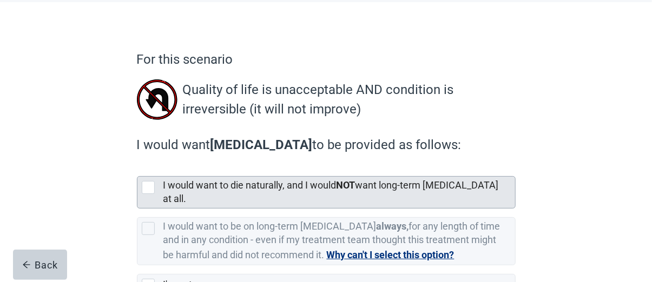
click at [144, 188] on div at bounding box center [148, 187] width 13 height 13
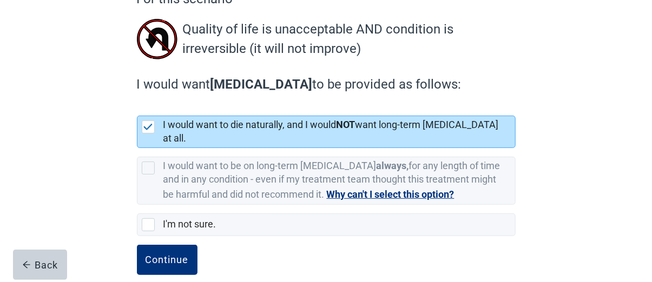
scroll to position [121, 0]
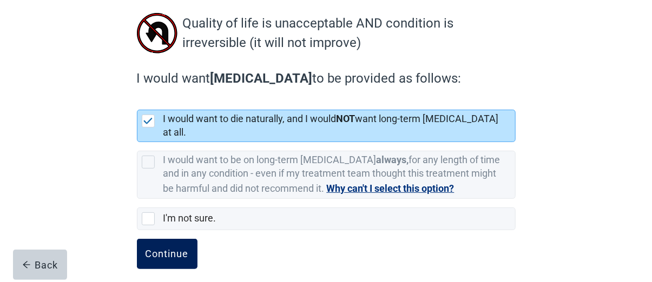
click at [157, 249] on div "Continue" at bounding box center [167, 254] width 43 height 11
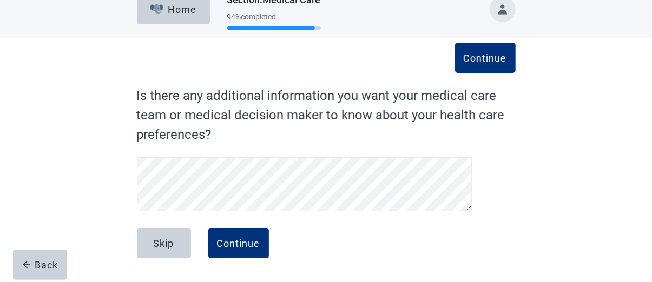
scroll to position [18, 0]
click at [232, 240] on div "Continue" at bounding box center [238, 243] width 43 height 11
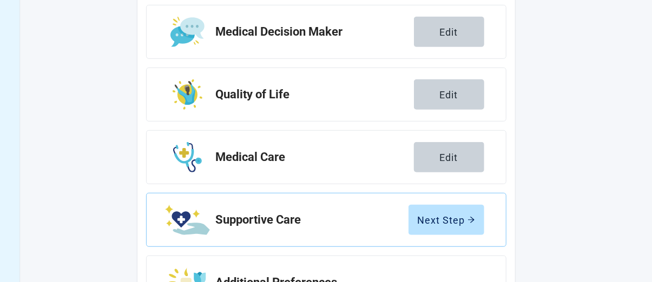
scroll to position [238, 0]
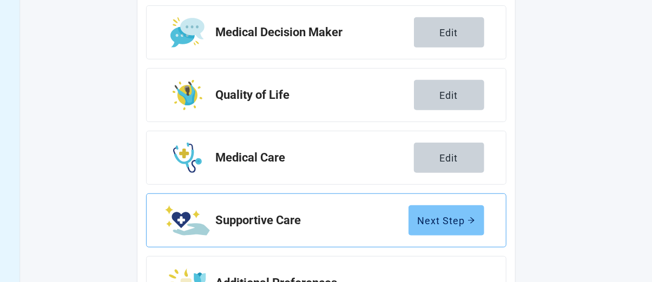
click at [439, 216] on div "Next Step" at bounding box center [446, 220] width 57 height 11
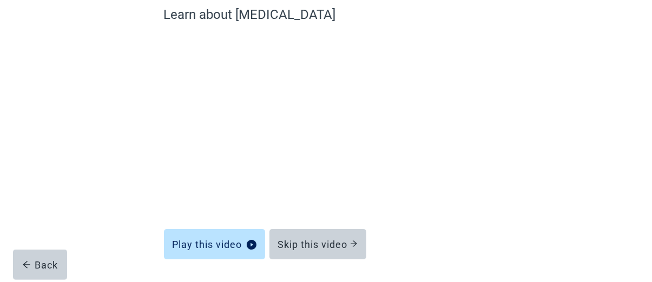
scroll to position [80, 0]
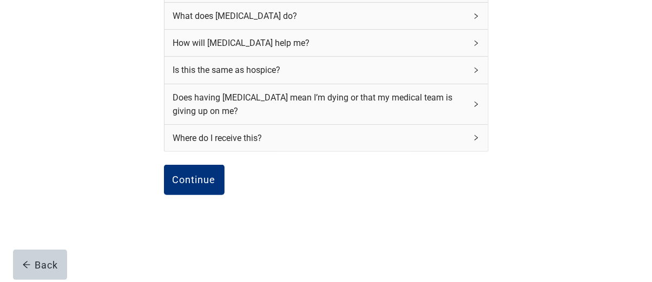
scroll to position [188, 0]
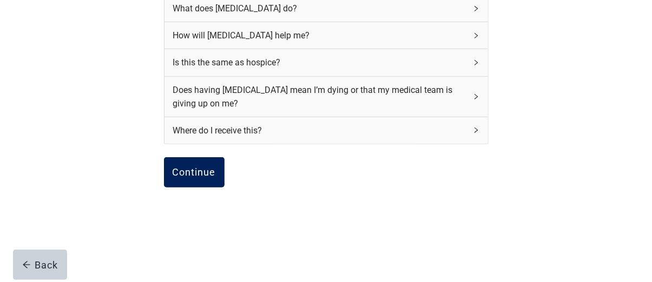
click at [183, 173] on div "Continue" at bounding box center [194, 172] width 43 height 11
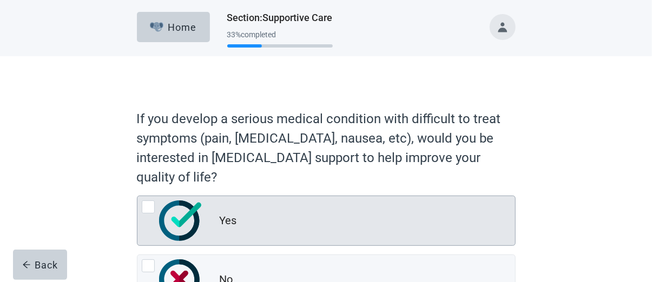
click at [149, 206] on div at bounding box center [148, 207] width 13 height 13
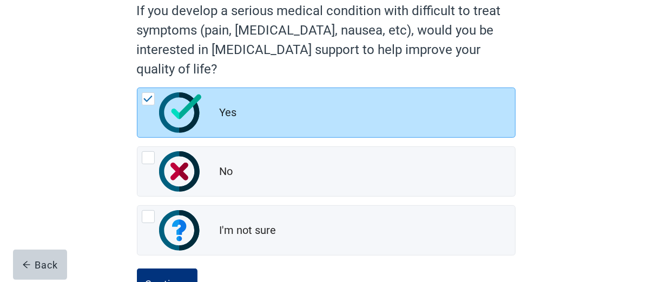
scroll to position [148, 0]
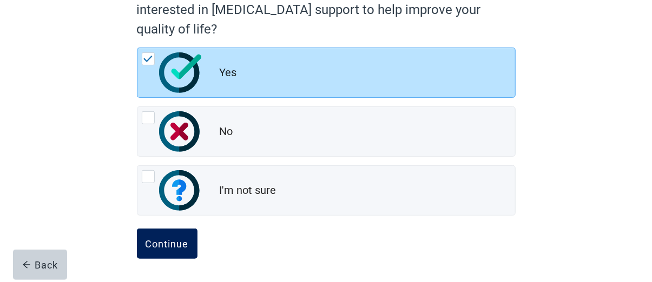
click at [162, 241] on div "Continue" at bounding box center [167, 244] width 43 height 11
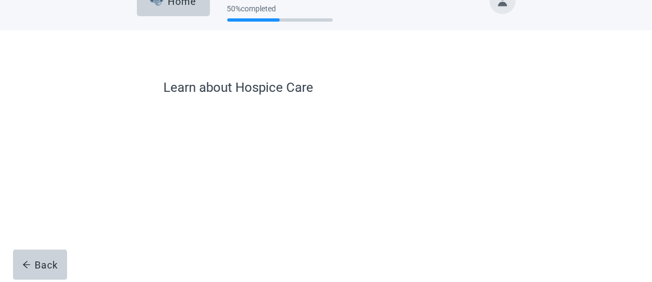
scroll to position [80, 0]
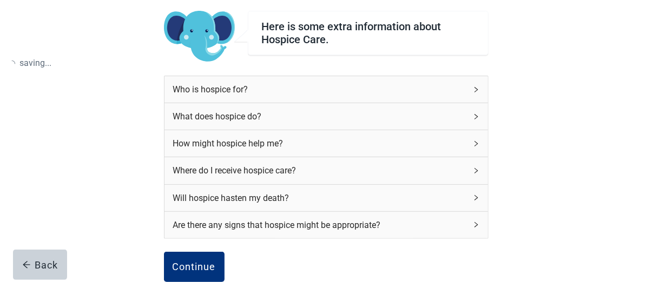
scroll to position [134, 0]
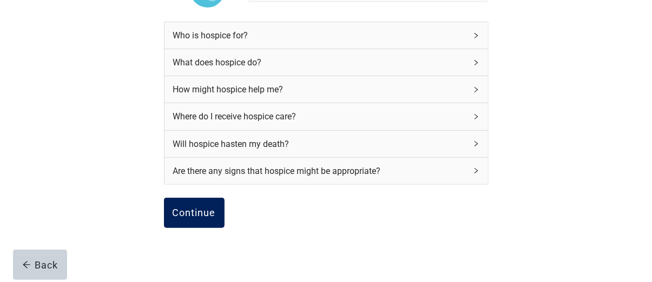
click at [191, 214] on div "Continue" at bounding box center [194, 213] width 43 height 11
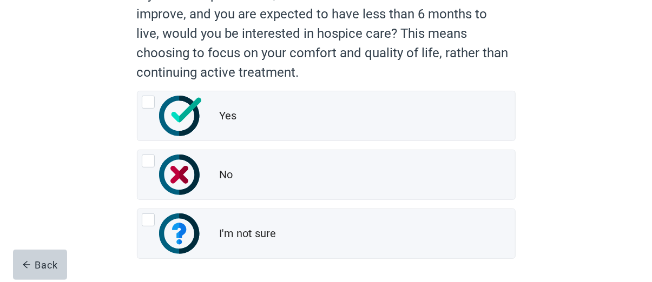
scroll to position [108, 0]
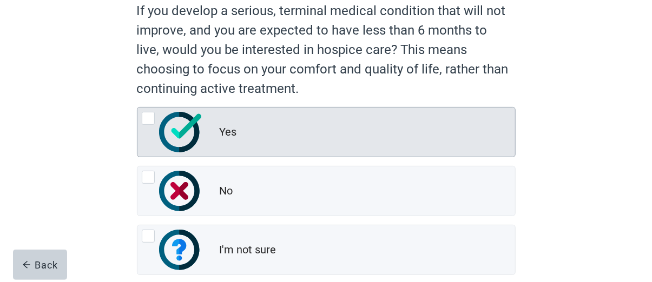
click at [144, 119] on div at bounding box center [148, 118] width 13 height 13
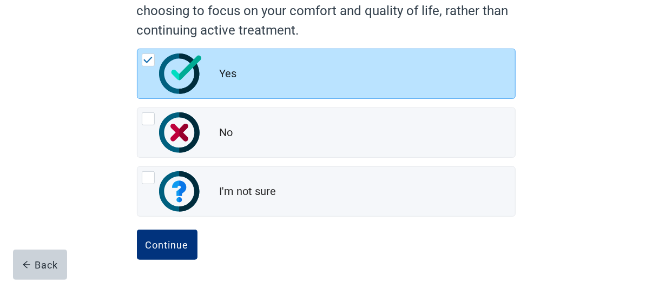
scroll to position [167, 0]
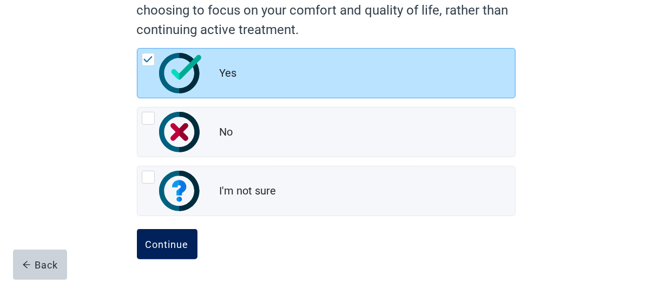
click at [167, 239] on div "Continue" at bounding box center [167, 244] width 43 height 11
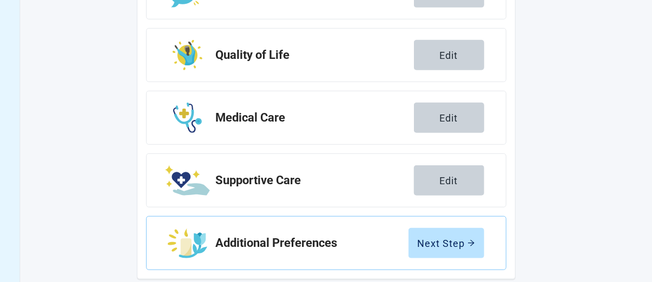
scroll to position [292, 0]
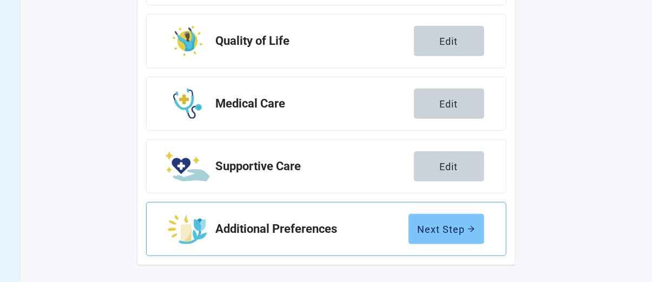
click at [428, 226] on div "Next Step" at bounding box center [446, 229] width 57 height 11
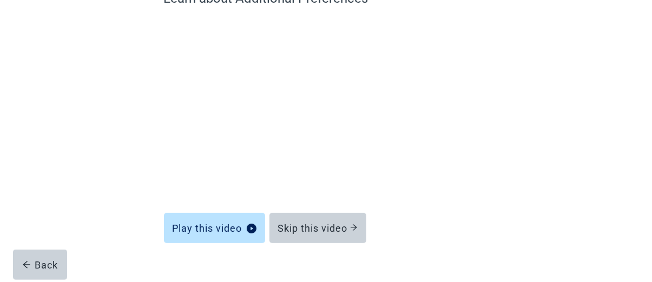
scroll to position [134, 0]
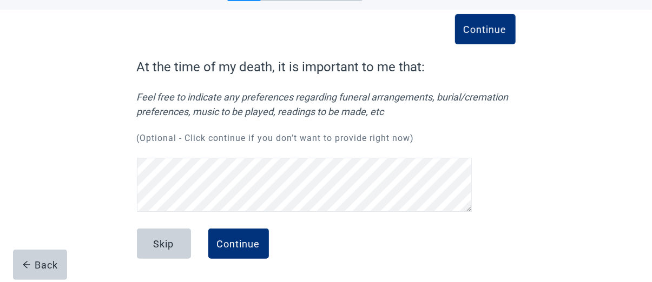
scroll to position [51, 0]
click at [240, 241] on div "Continue" at bounding box center [238, 244] width 43 height 11
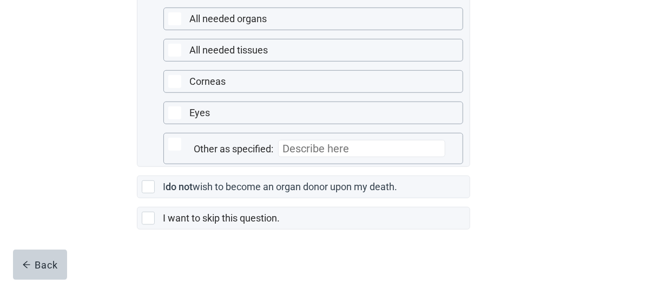
scroll to position [379, 0]
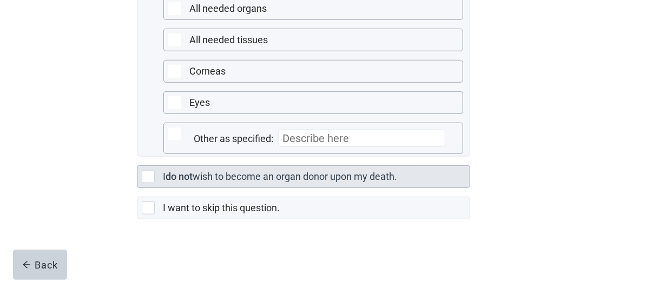
click at [146, 180] on div at bounding box center [148, 176] width 13 height 13
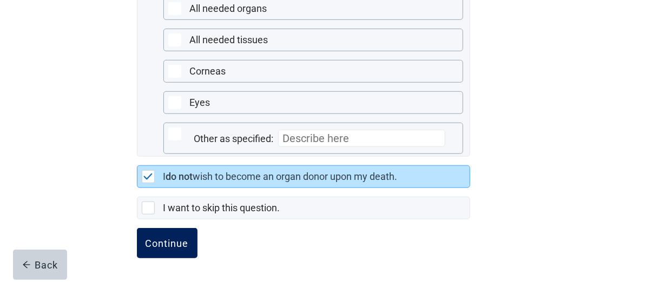
click at [169, 248] on div "Continue" at bounding box center [167, 243] width 43 height 11
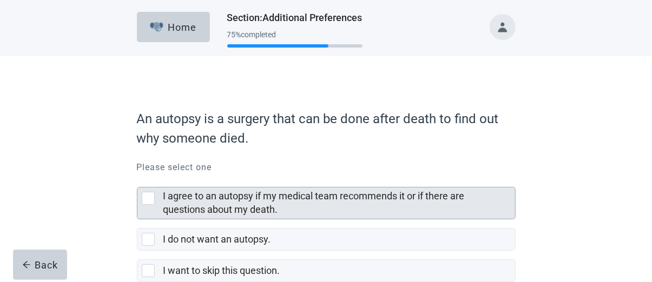
click at [147, 199] on div at bounding box center [148, 198] width 13 height 13
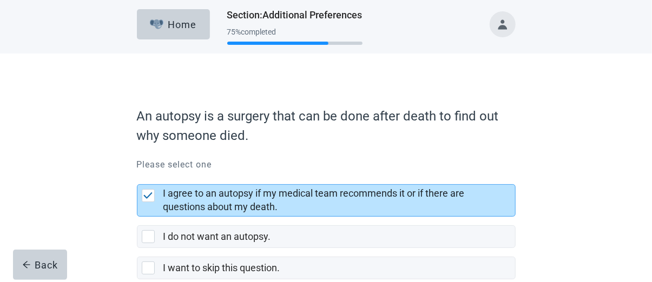
scroll to position [54, 0]
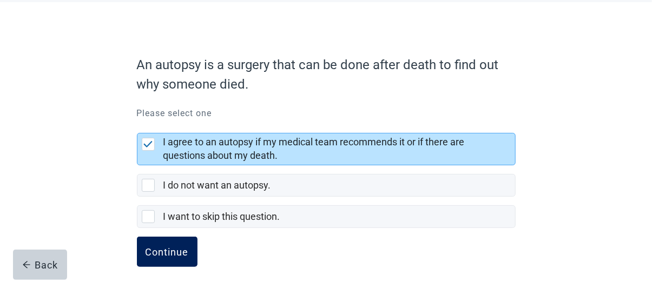
click at [155, 249] on div "Continue" at bounding box center [167, 252] width 43 height 11
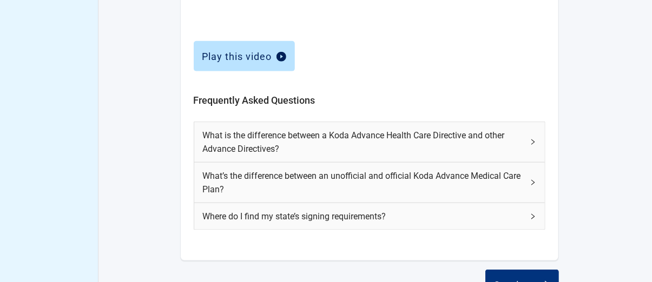
scroll to position [541, 0]
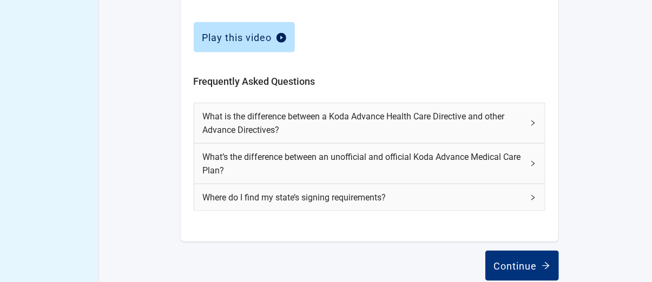
click at [517, 155] on span "What’s the difference between an unofficial and official Koda Advance Medical C…" at bounding box center [363, 163] width 320 height 27
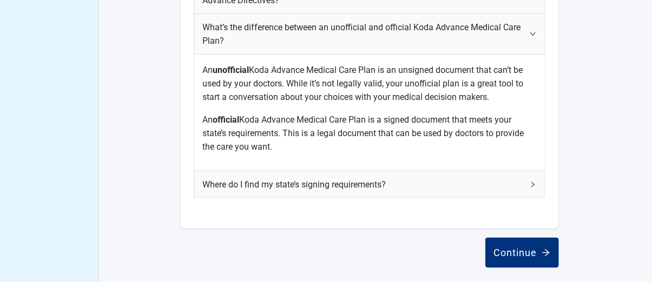
scroll to position [673, 0]
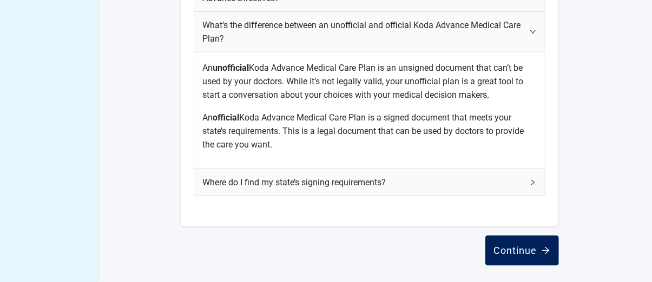
click at [519, 246] on div "Continue" at bounding box center [522, 251] width 56 height 11
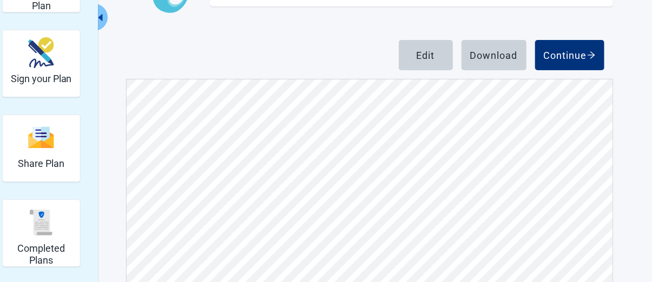
scroll to position [6652, 0]
click at [490, 50] on div "Download" at bounding box center [494, 55] width 48 height 11
click at [564, 57] on div "Continue" at bounding box center [570, 55] width 52 height 11
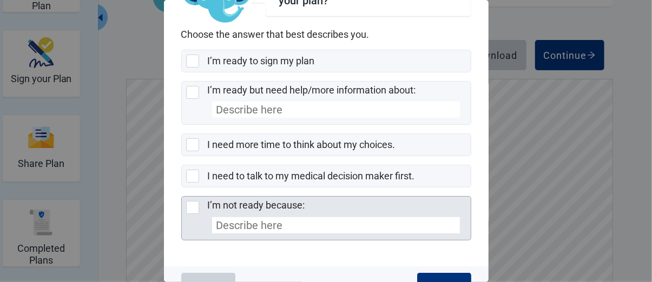
scroll to position [81, 0]
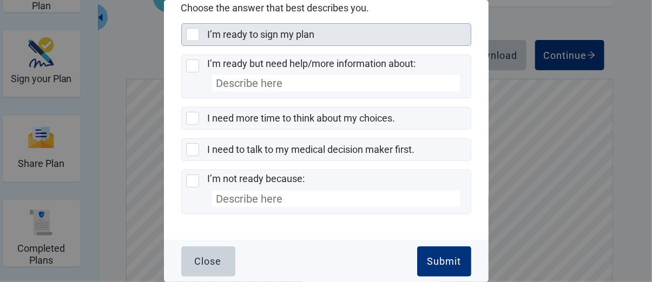
click at [187, 31] on div at bounding box center [192, 34] width 13 height 13
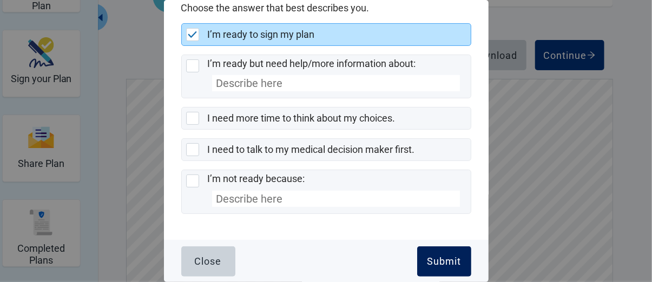
click at [432, 259] on div "Submit" at bounding box center [444, 261] width 34 height 11
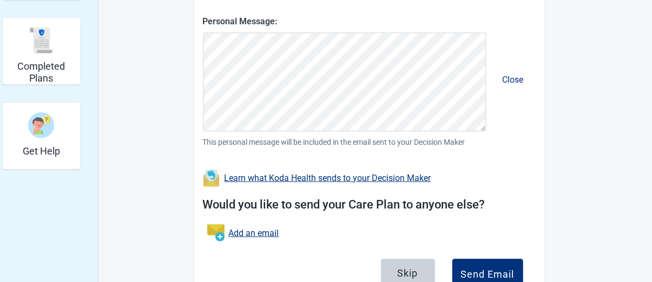
scroll to position [332, 0]
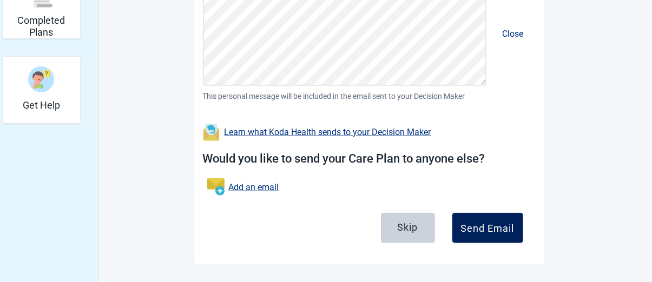
click at [488, 223] on div "Send Email" at bounding box center [488, 228] width 54 height 11
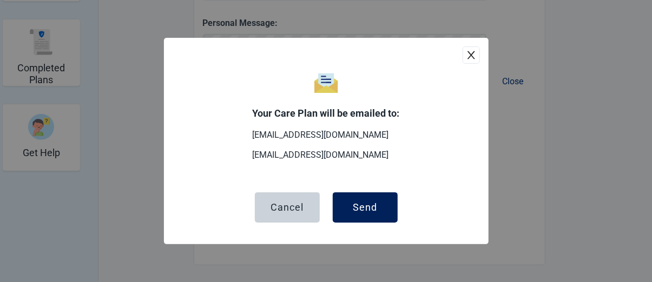
click at [356, 203] on div "Send" at bounding box center [365, 207] width 24 height 11
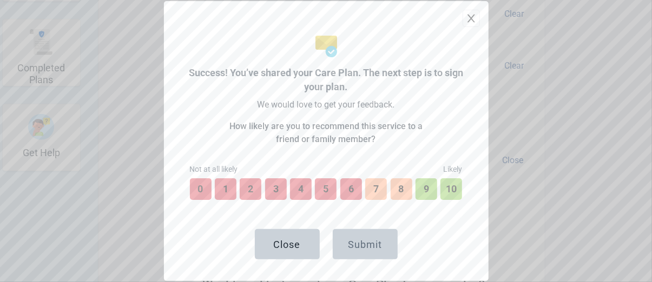
scroll to position [362, 0]
click at [421, 183] on button "9" at bounding box center [426, 189] width 24 height 24
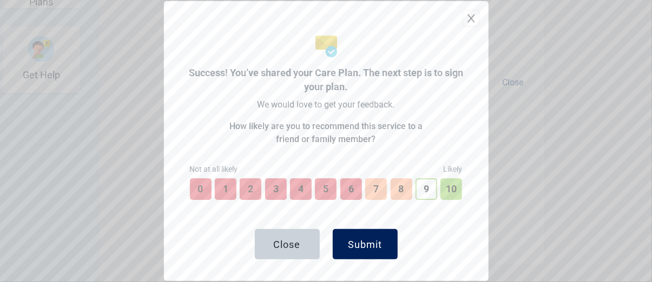
click at [371, 246] on div "Submit" at bounding box center [365, 244] width 34 height 11
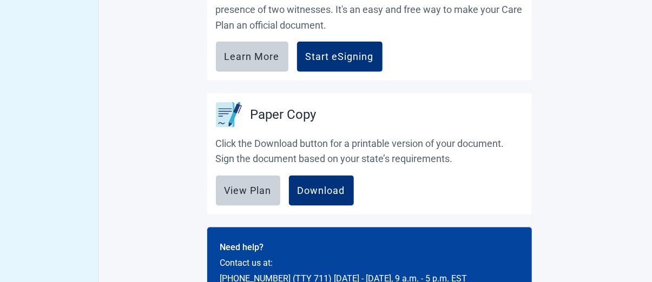
scroll to position [595, 0]
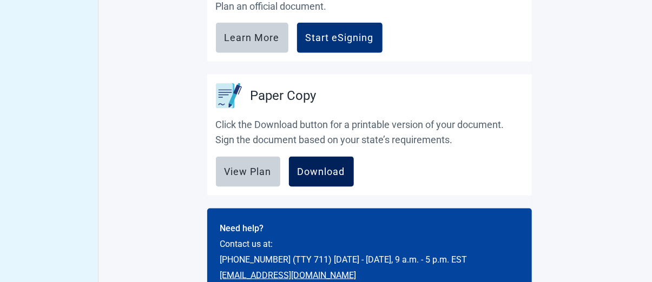
click at [329, 169] on div "Download" at bounding box center [322, 172] width 48 height 11
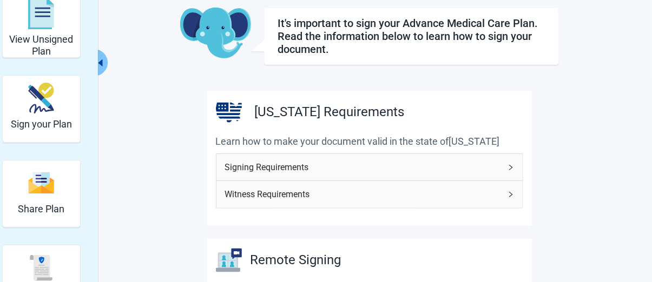
scroll to position [0, 0]
